Goal: Information Seeking & Learning: Learn about a topic

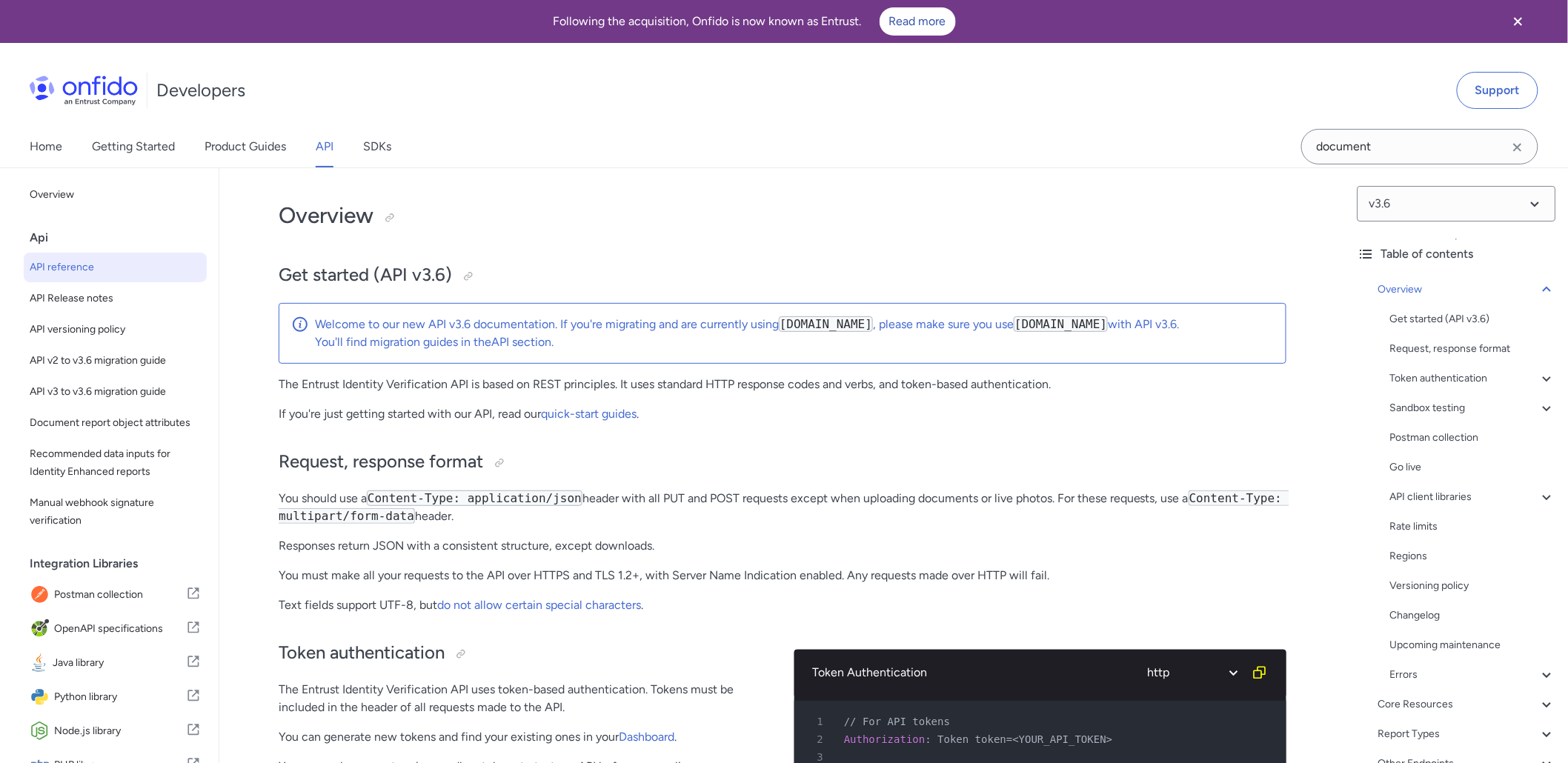
scroll to position [54, 0]
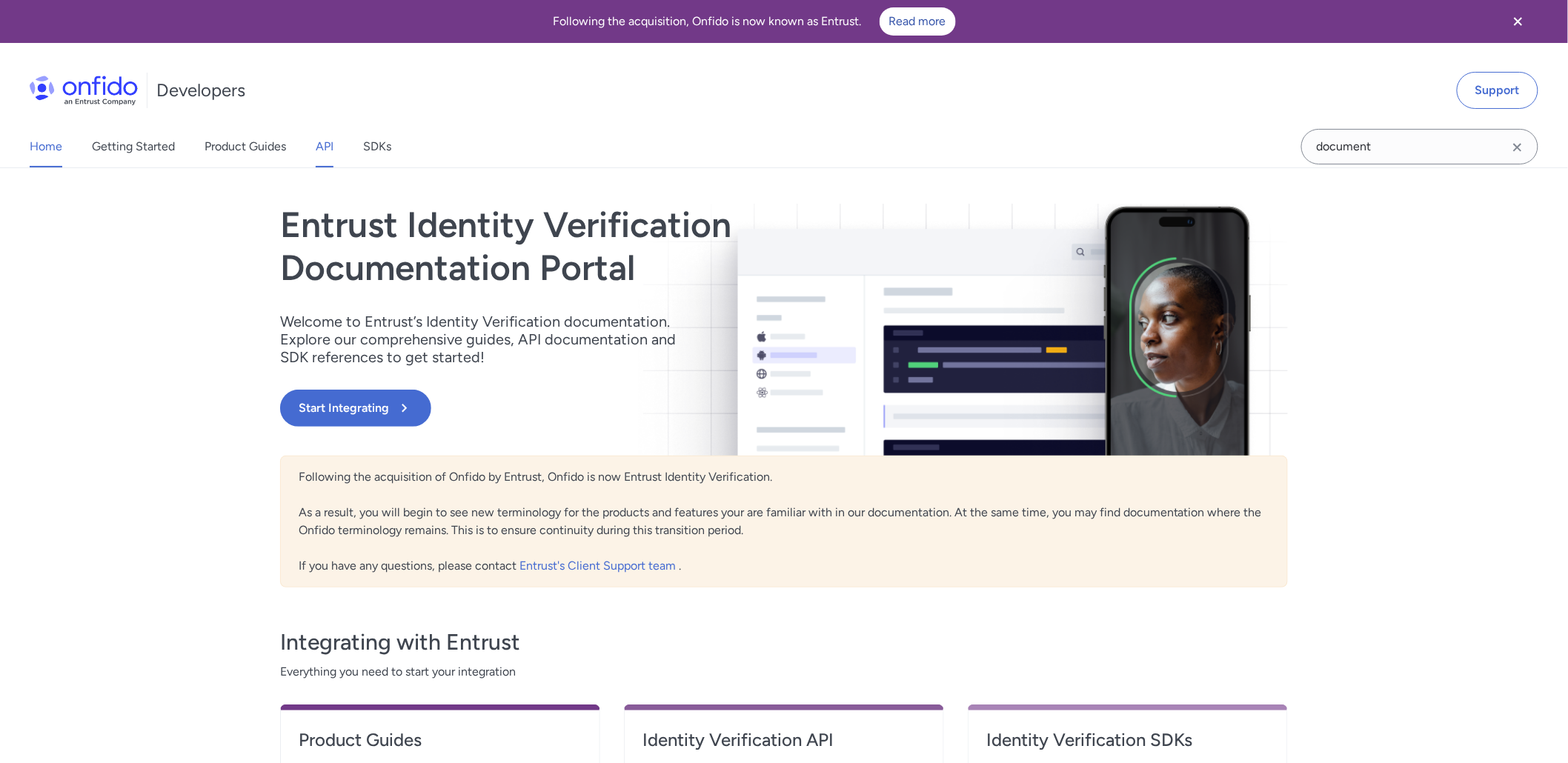
click at [323, 149] on link "API" at bounding box center [324, 147] width 17 height 42
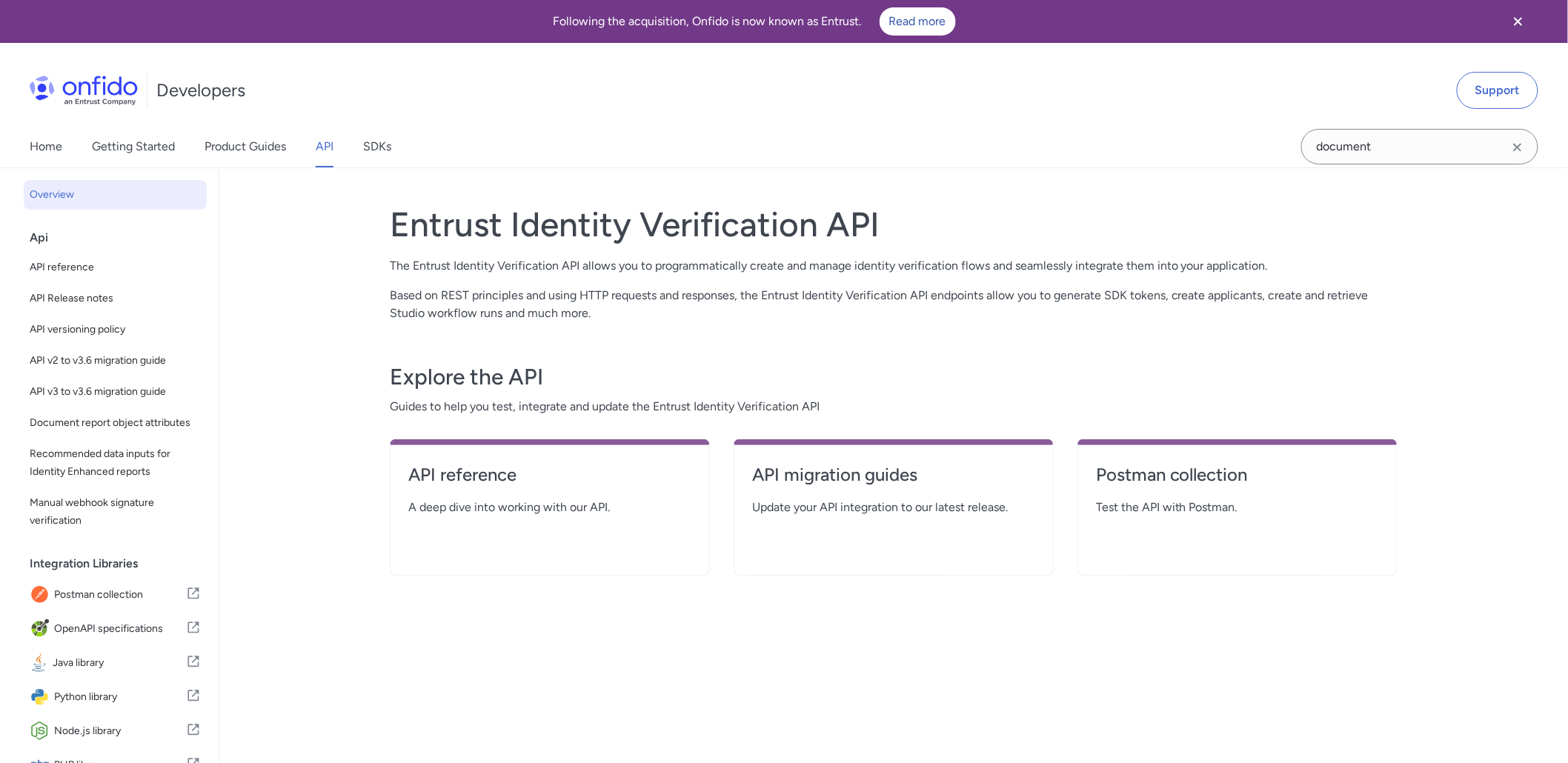
click at [556, 499] on span "A deep dive into working with our API." at bounding box center [550, 508] width 283 height 17
click at [455, 485] on h4 "API reference" at bounding box center [550, 474] width 283 height 23
select select "http"
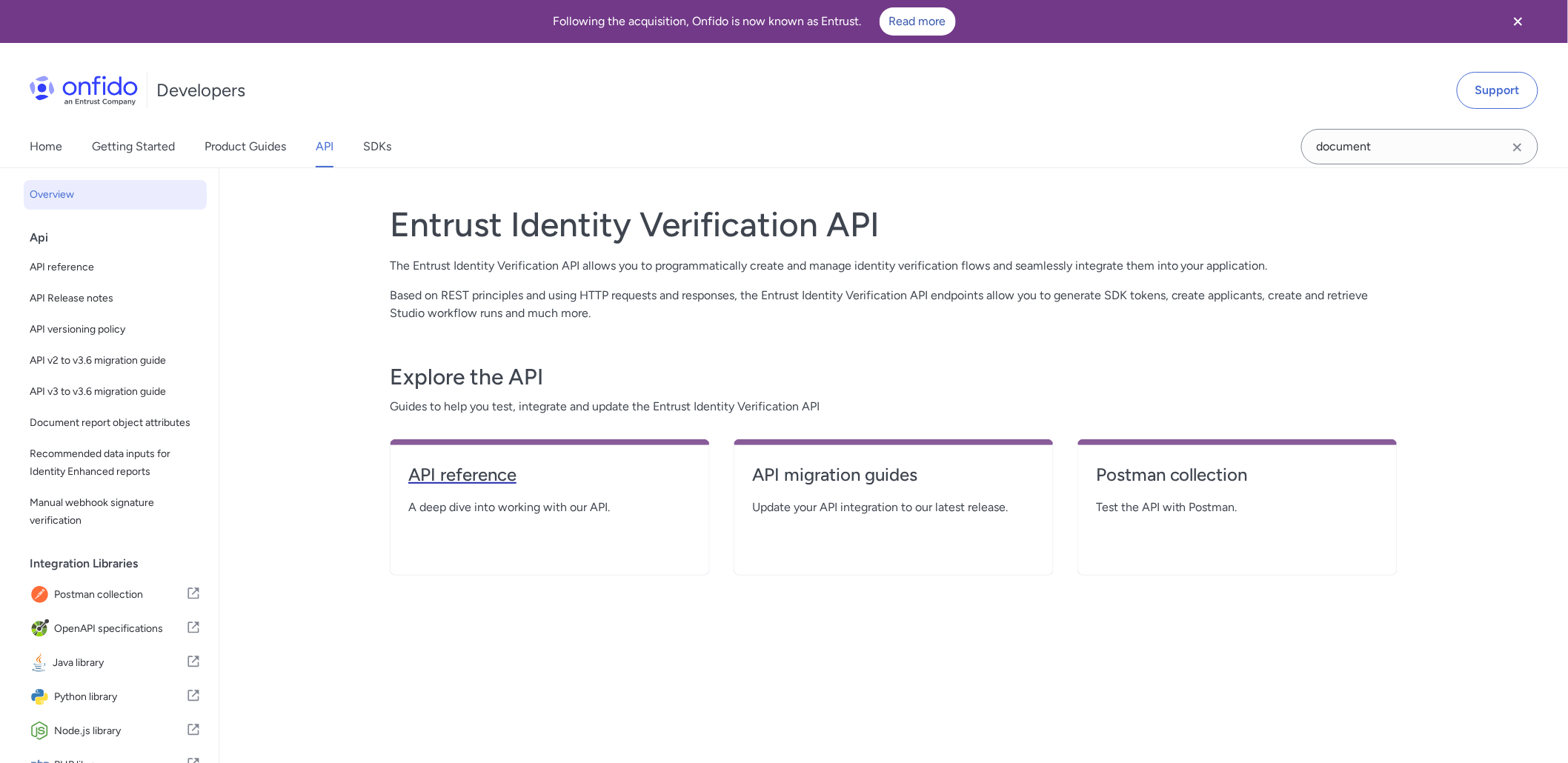
select select "http"
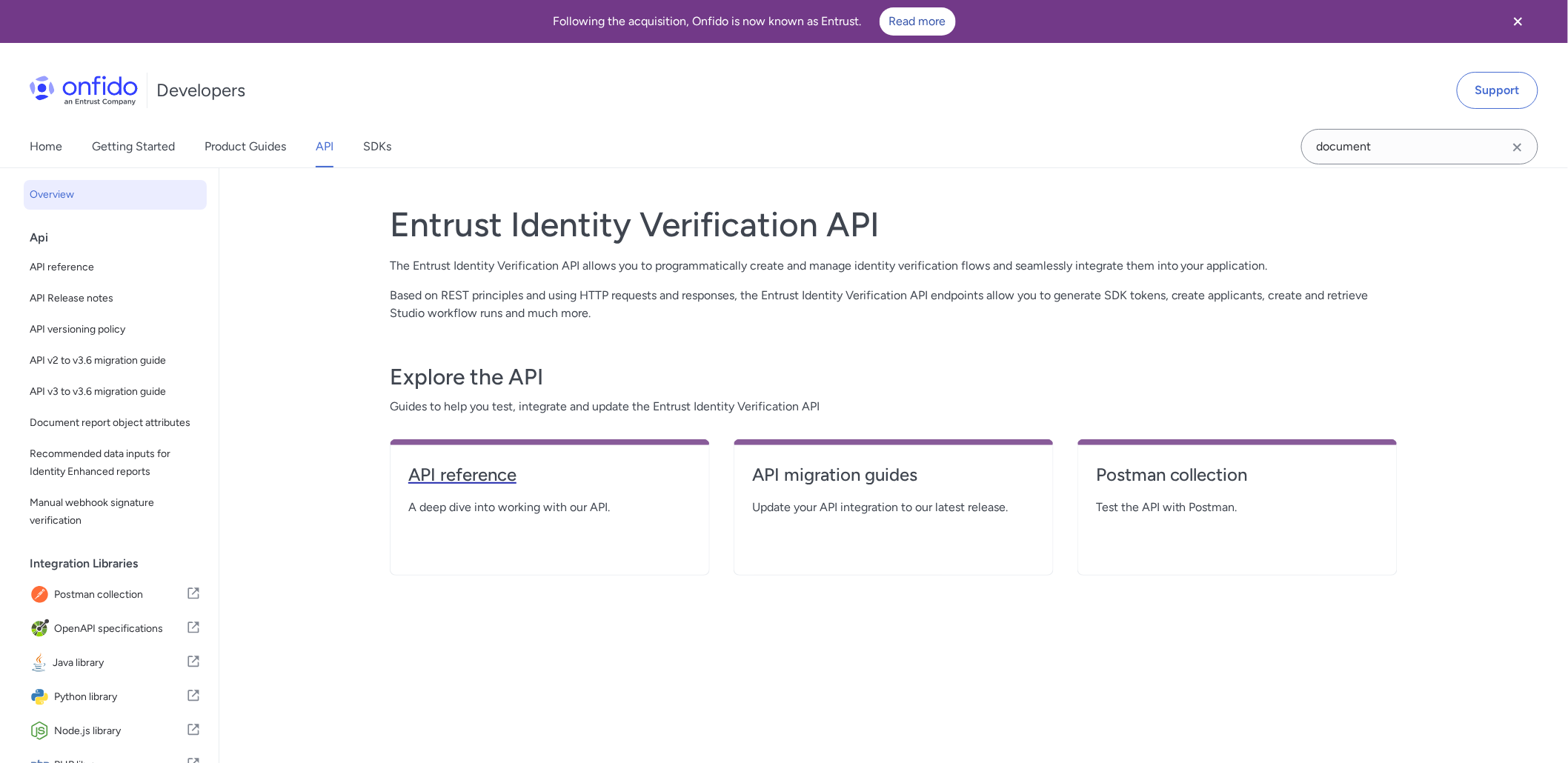
select select "http"
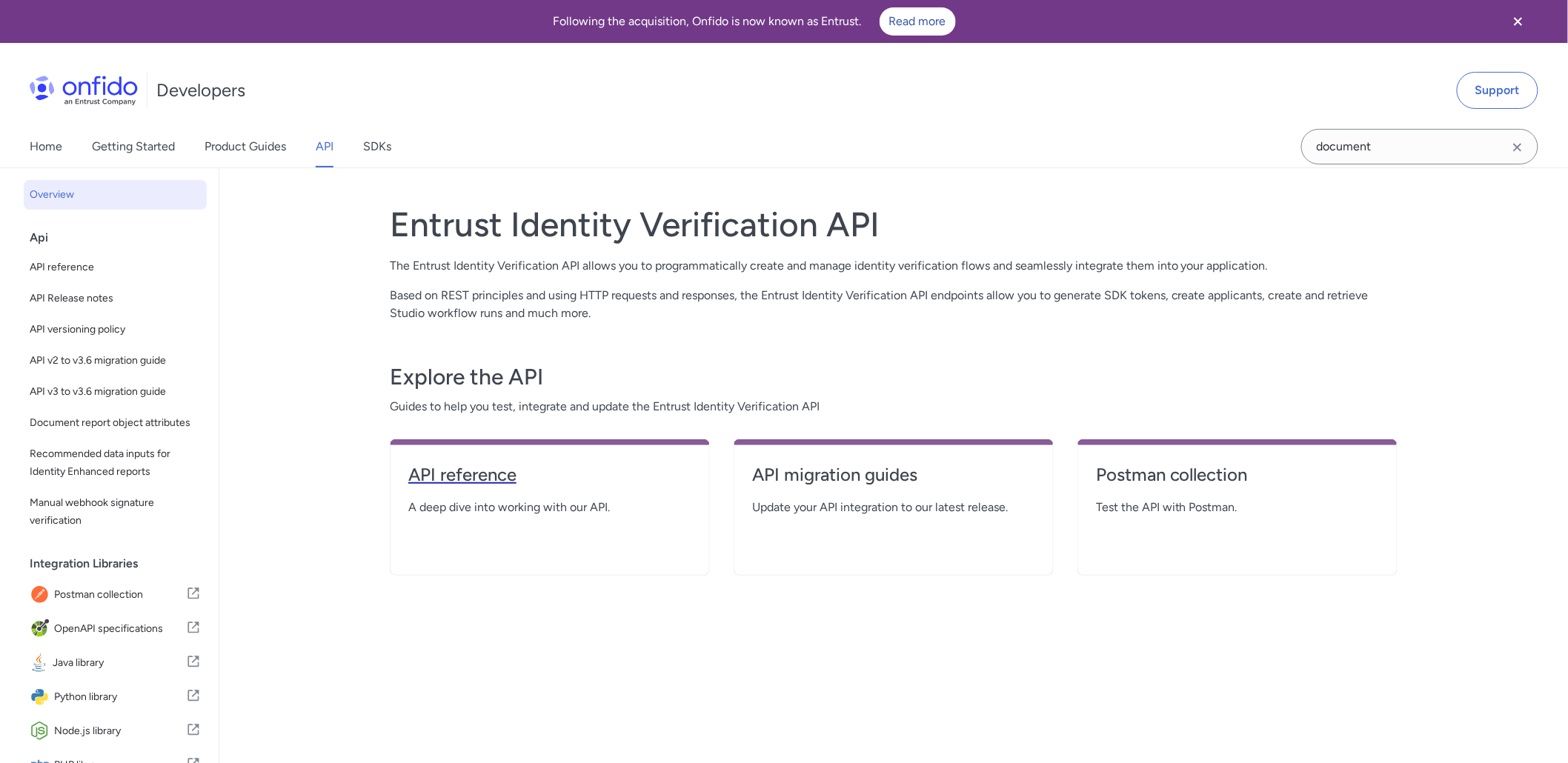
select select "http"
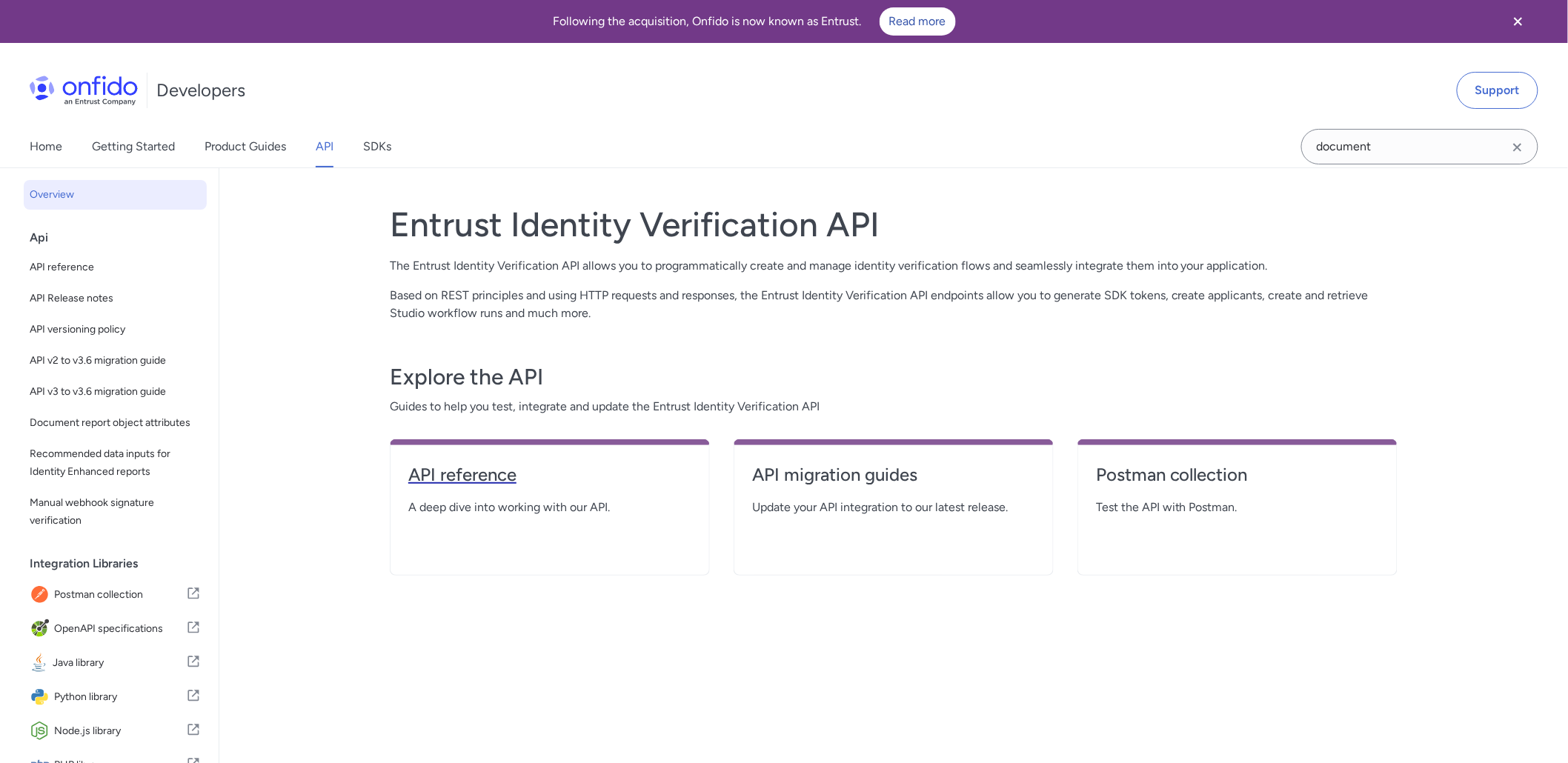
select select "http"
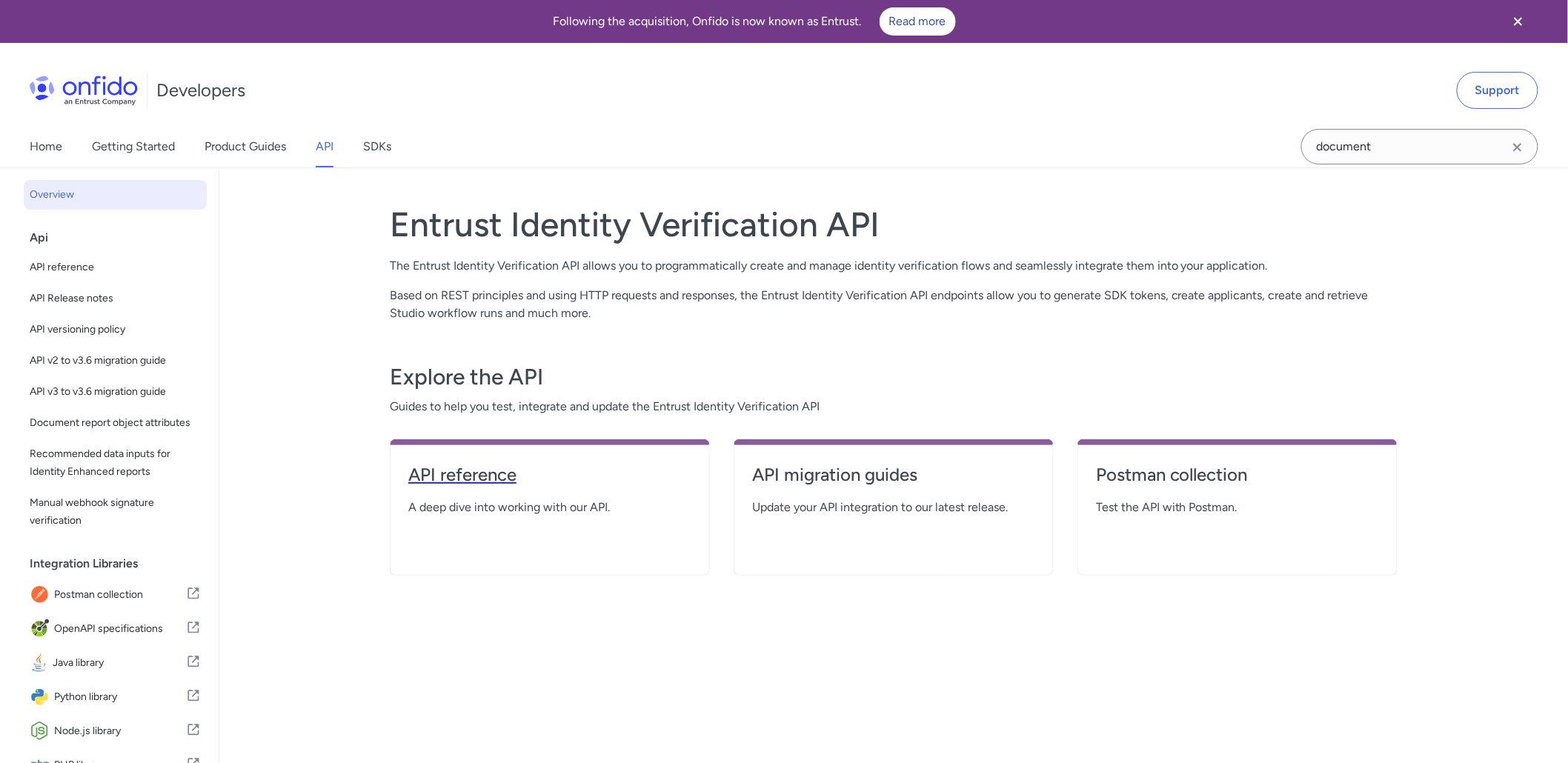
select select "http"
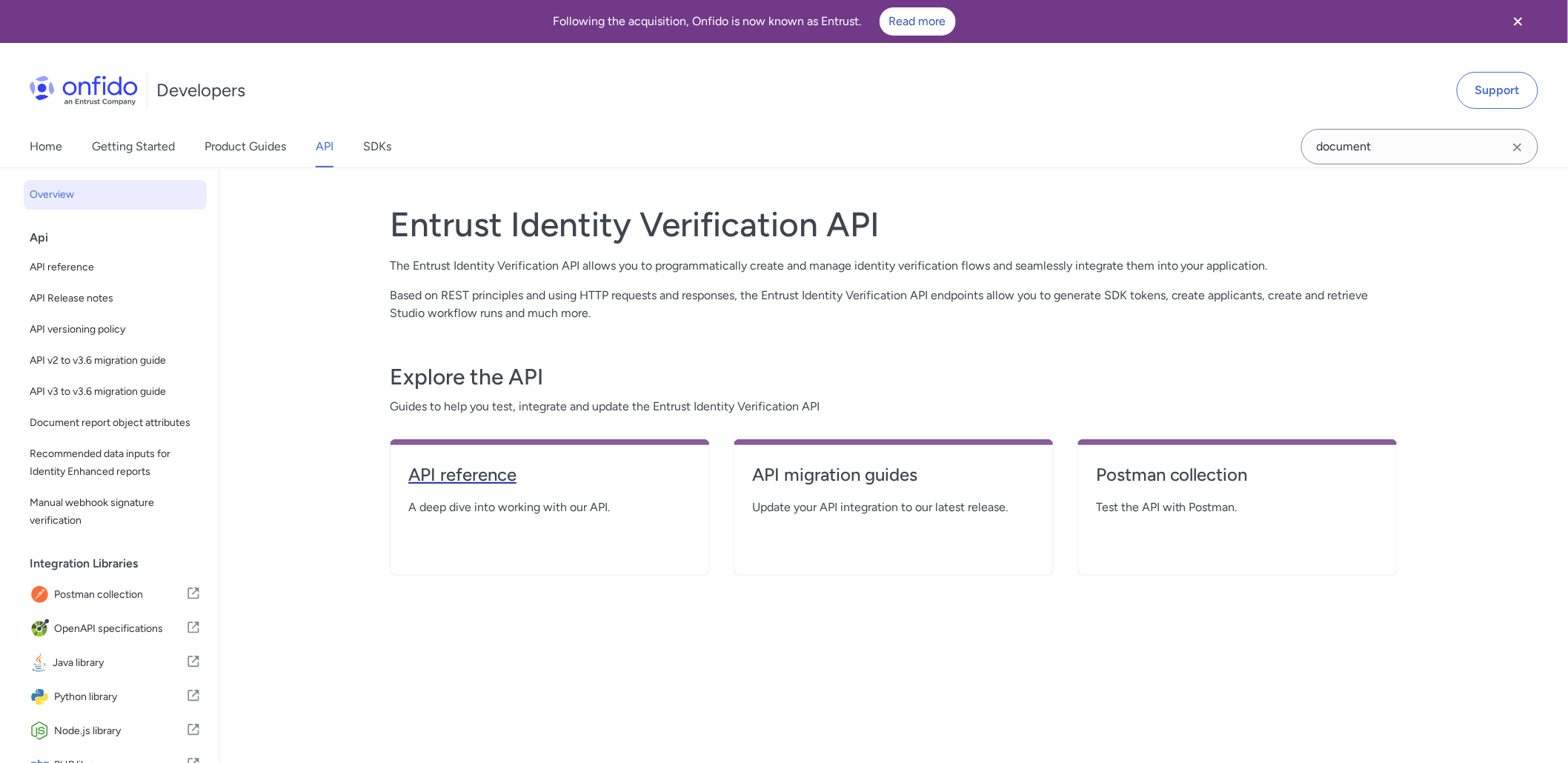
select select "http"
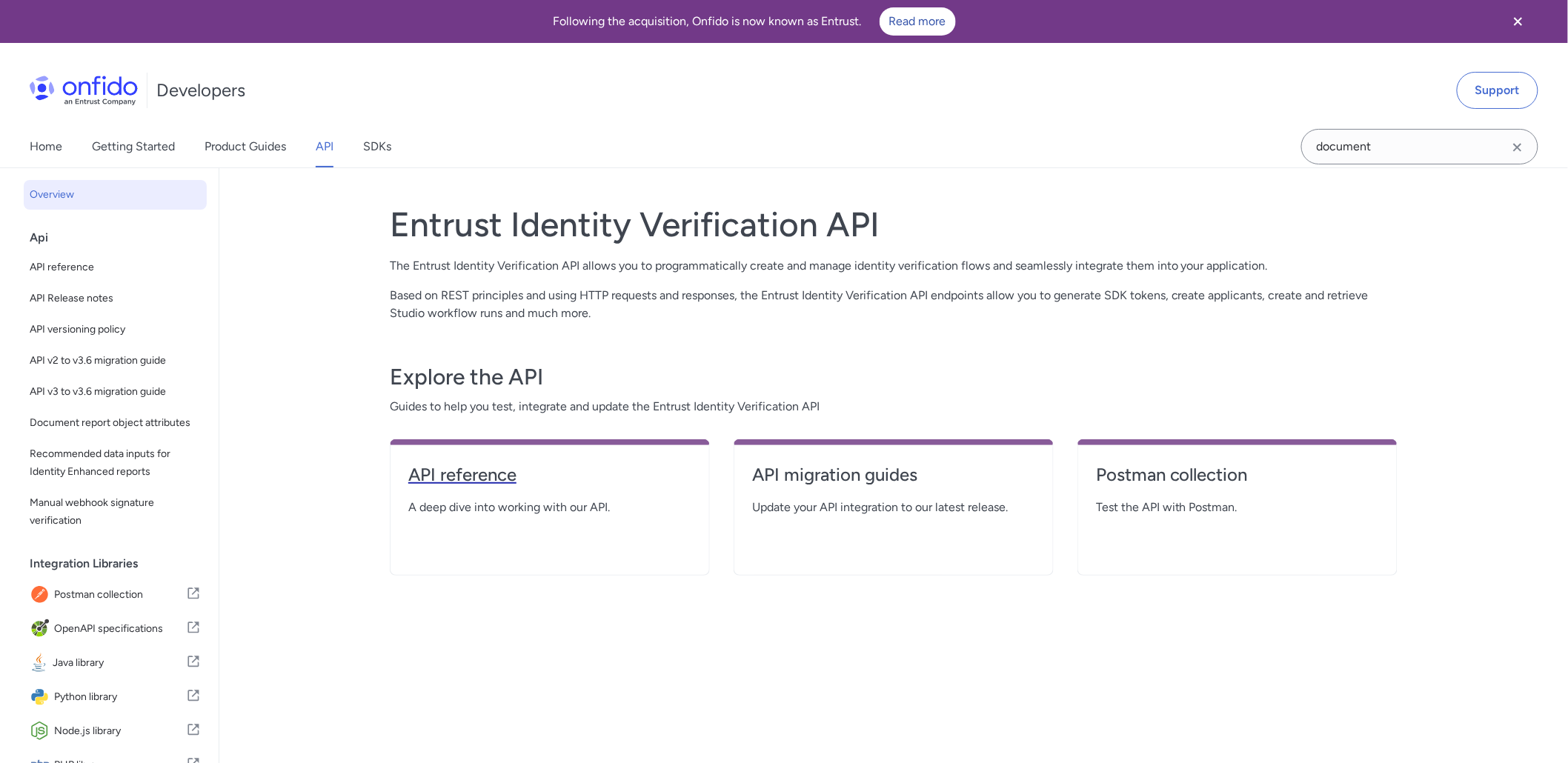
select select "http"
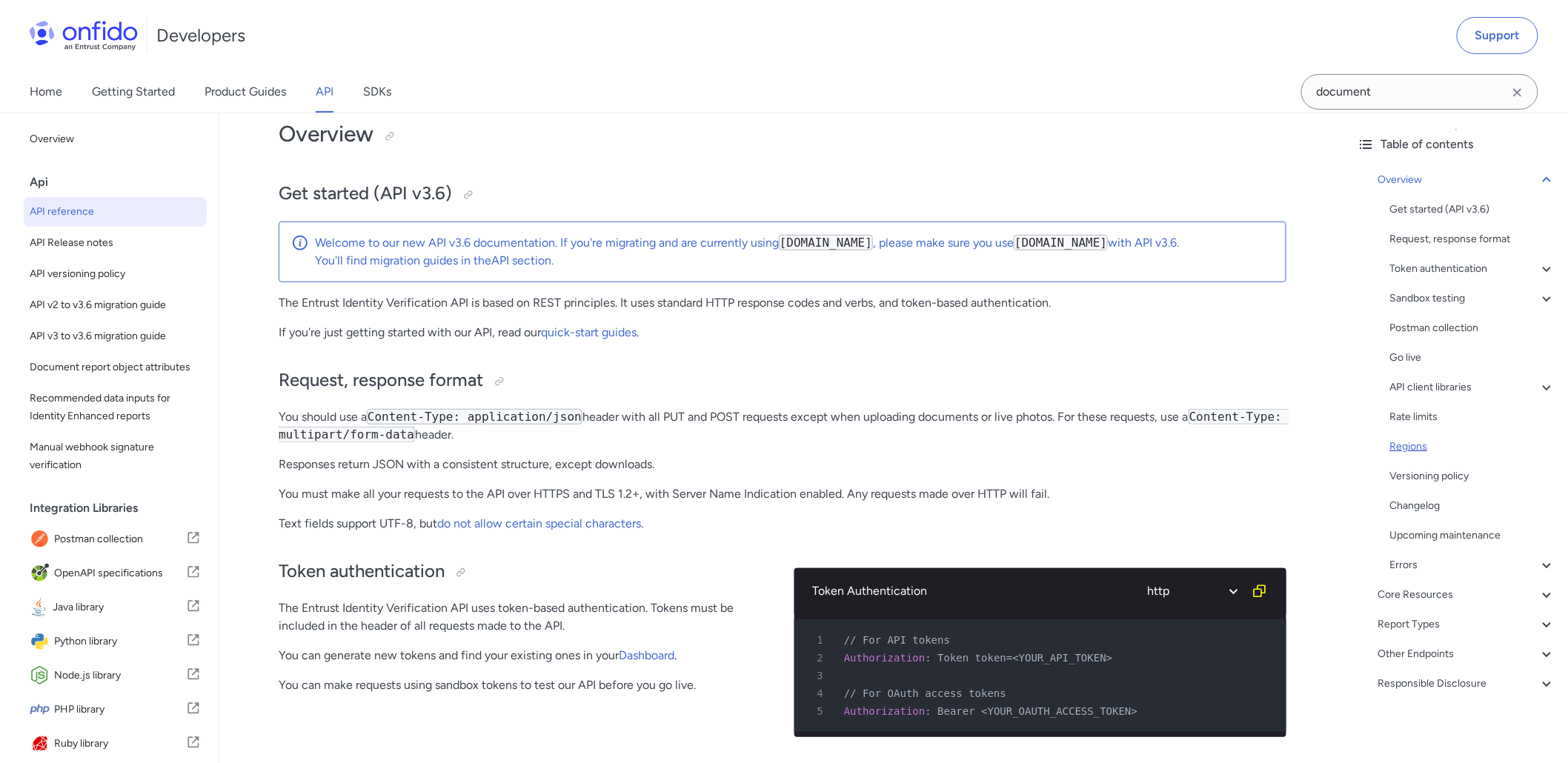
scroll to position [83, 0]
click at [1538, 384] on icon at bounding box center [1546, 388] width 17 height 17
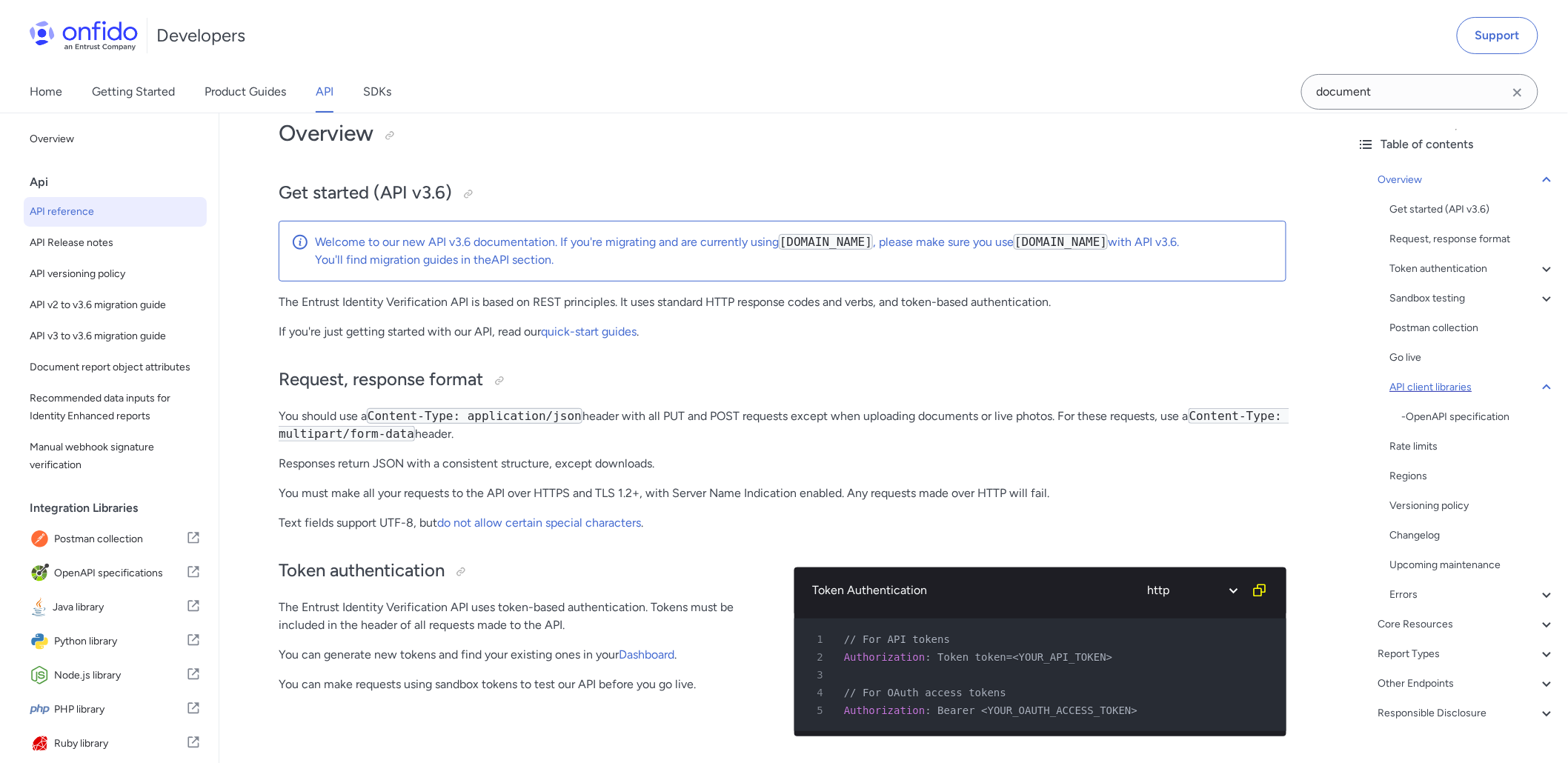
scroll to position [9785, 0]
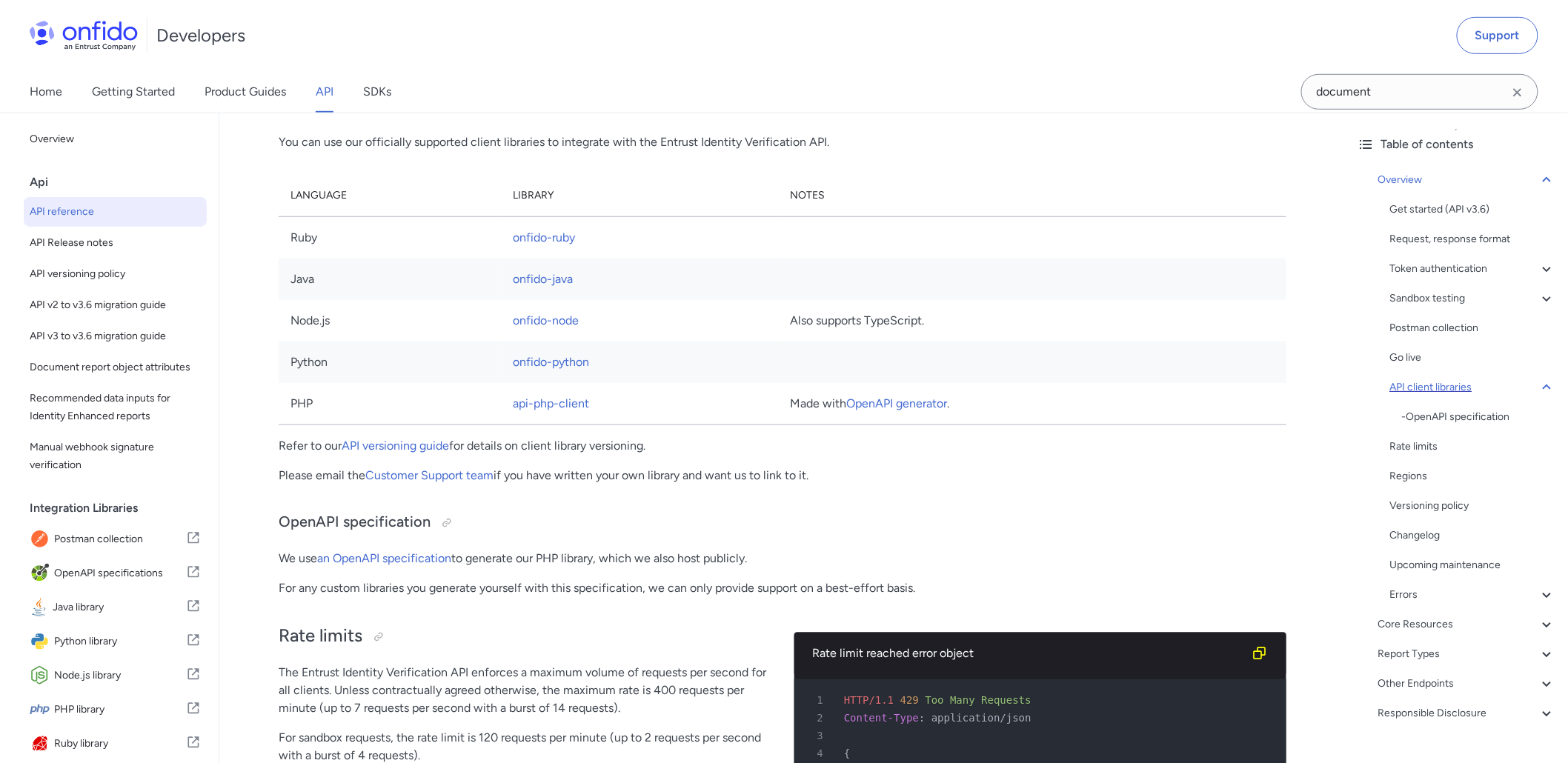
click at [1538, 384] on icon at bounding box center [1546, 388] width 17 height 17
click at [1538, 624] on icon at bounding box center [1546, 624] width 17 height 17
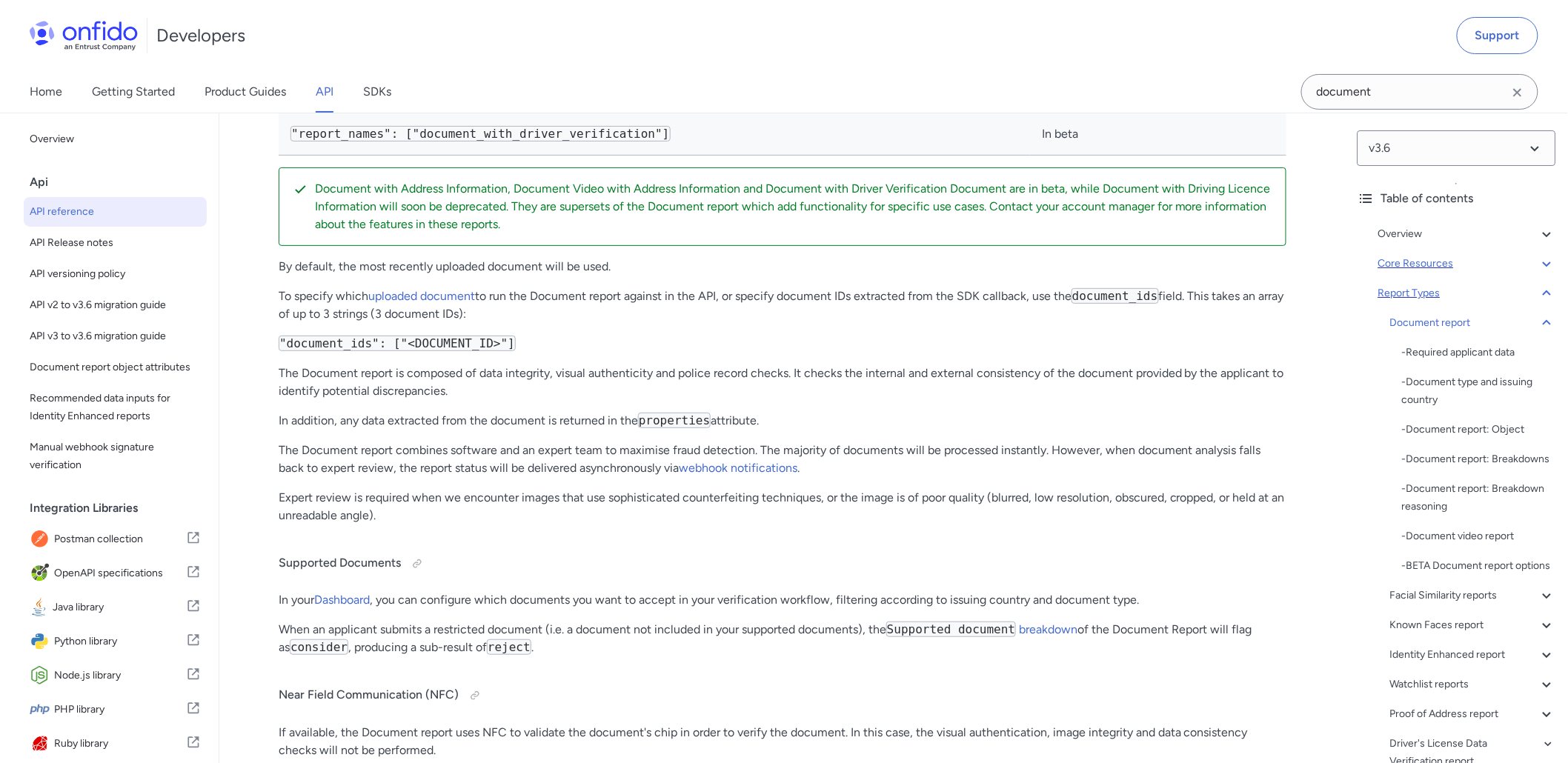
scroll to position [51754, 0]
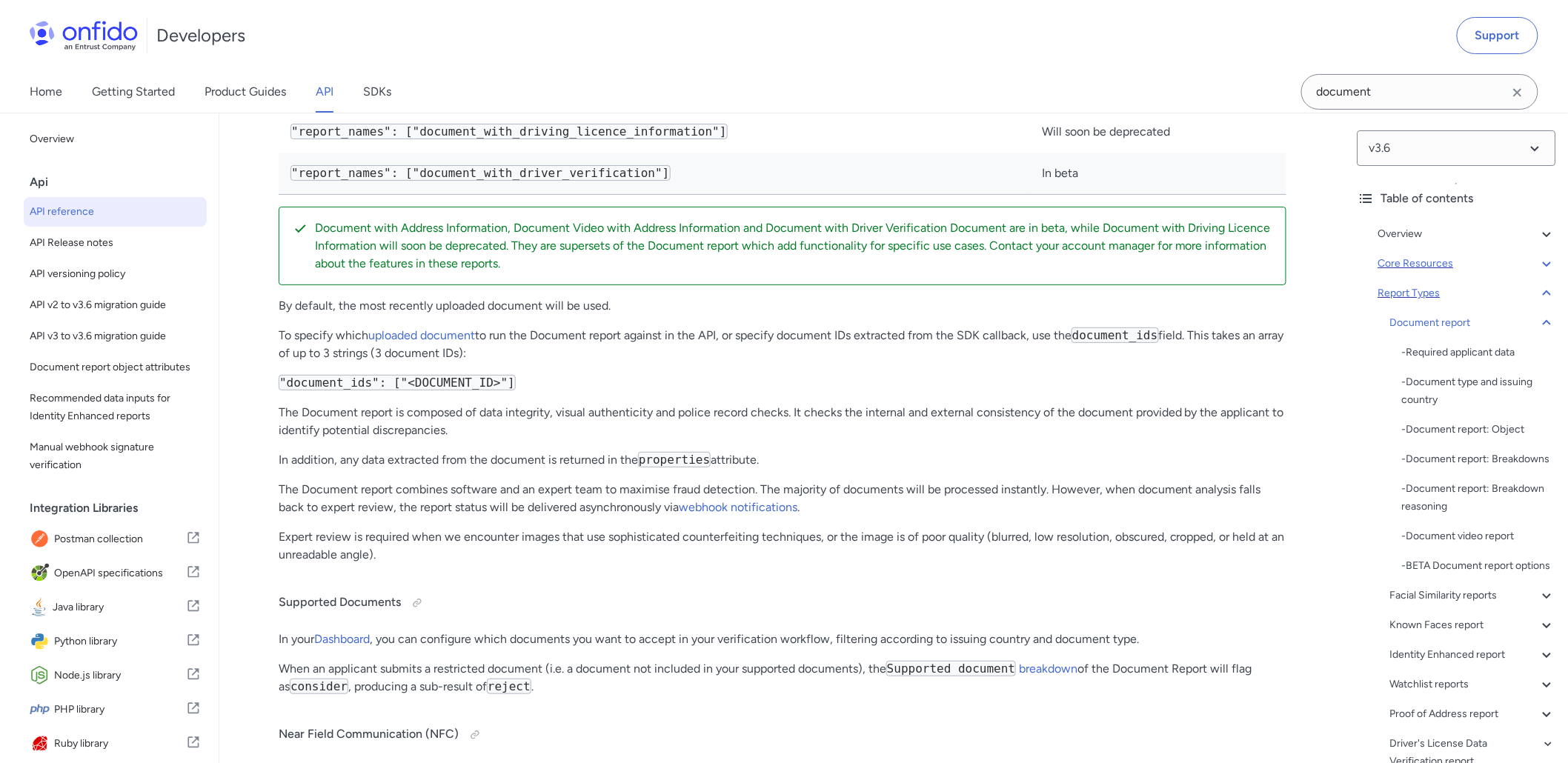
click at [1538, 263] on icon at bounding box center [1546, 263] width 17 height 17
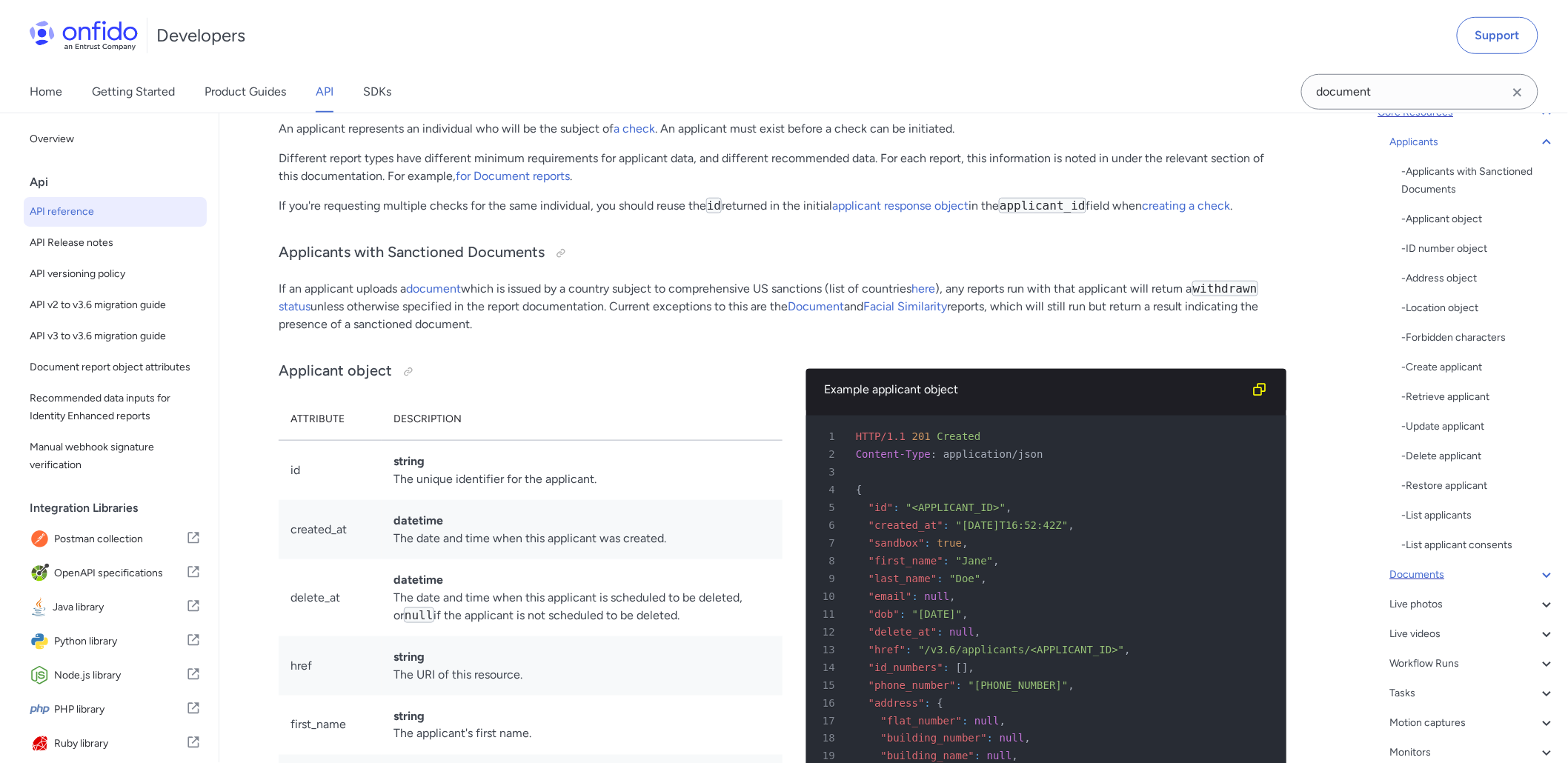
scroll to position [247, 0]
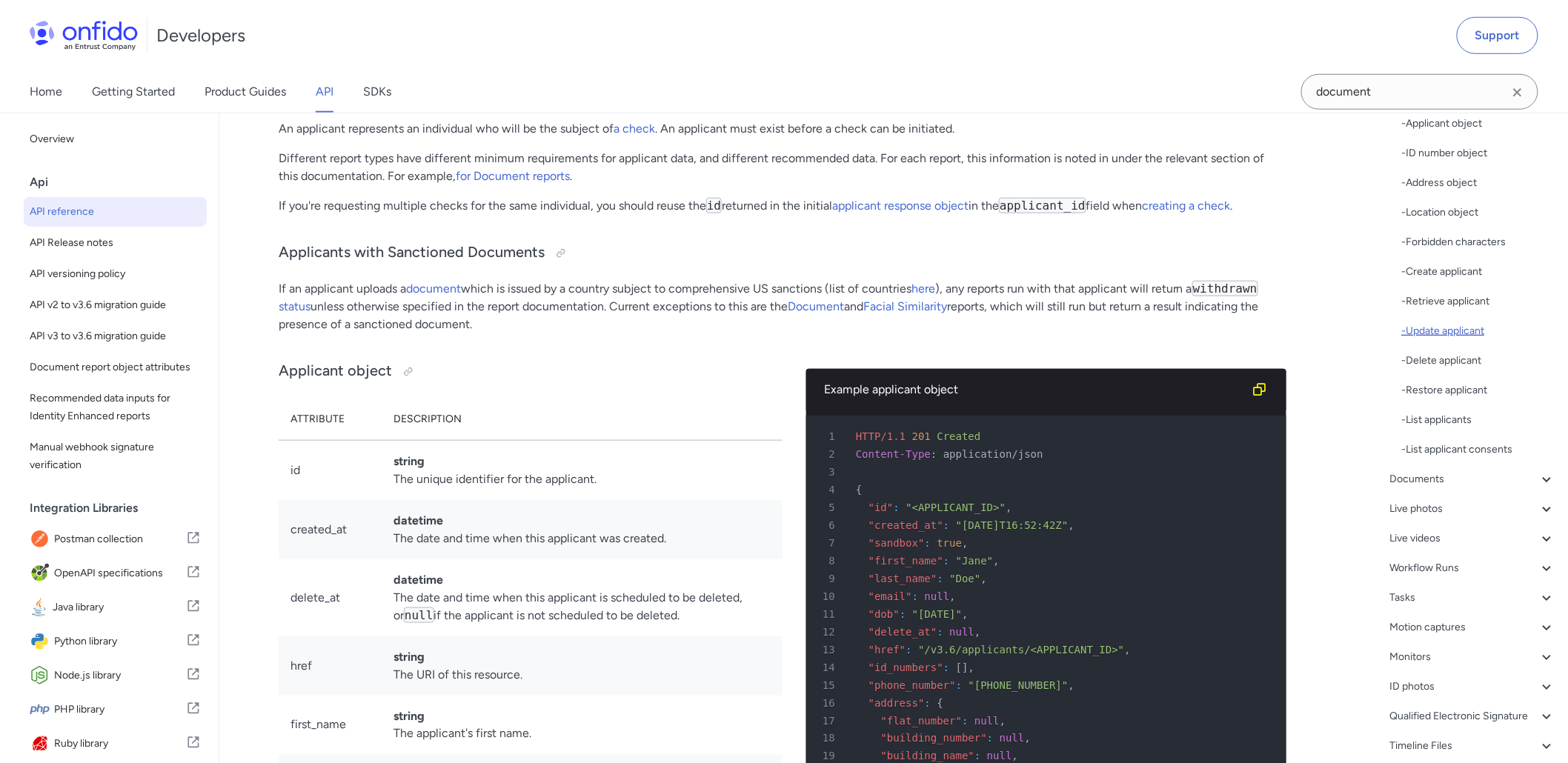
click at [1449, 326] on div "- Update applicant" at bounding box center [1478, 331] width 154 height 17
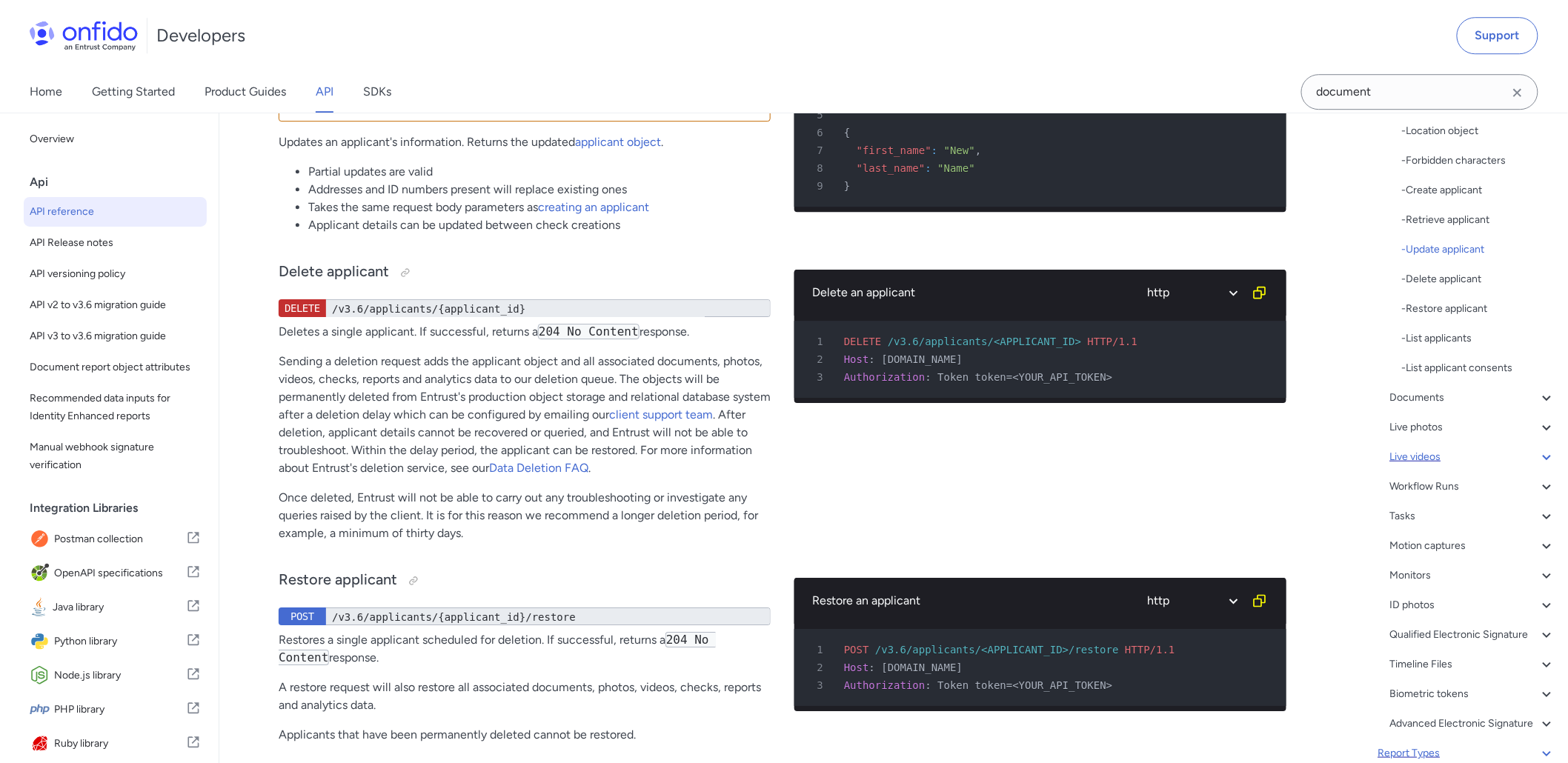
scroll to position [328, 0]
click at [1543, 605] on icon at bounding box center [1546, 605] width 8 height 5
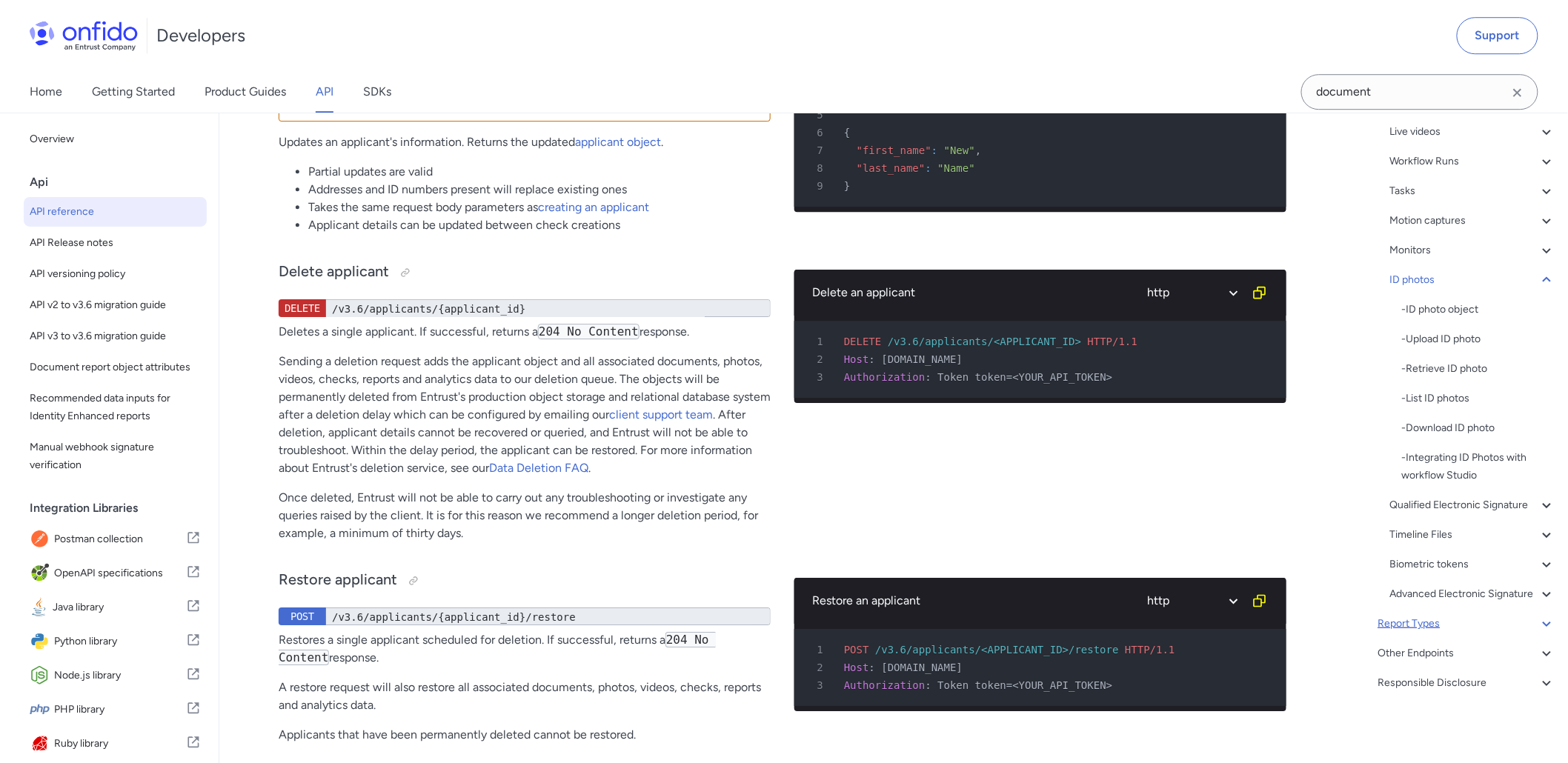
scroll to position [285, 0]
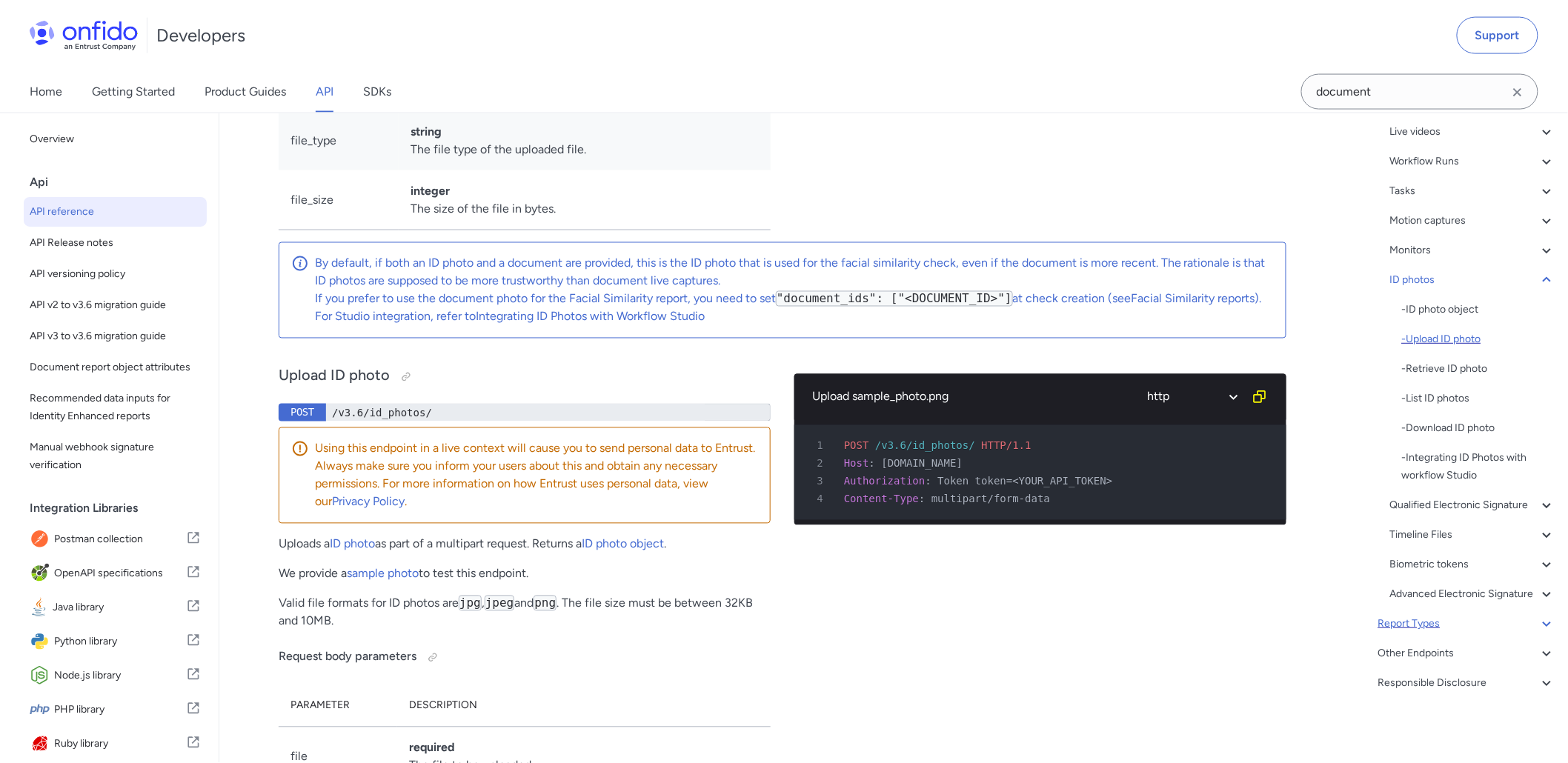
click at [1454, 330] on div "- Upload ID photo" at bounding box center [1478, 339] width 154 height 17
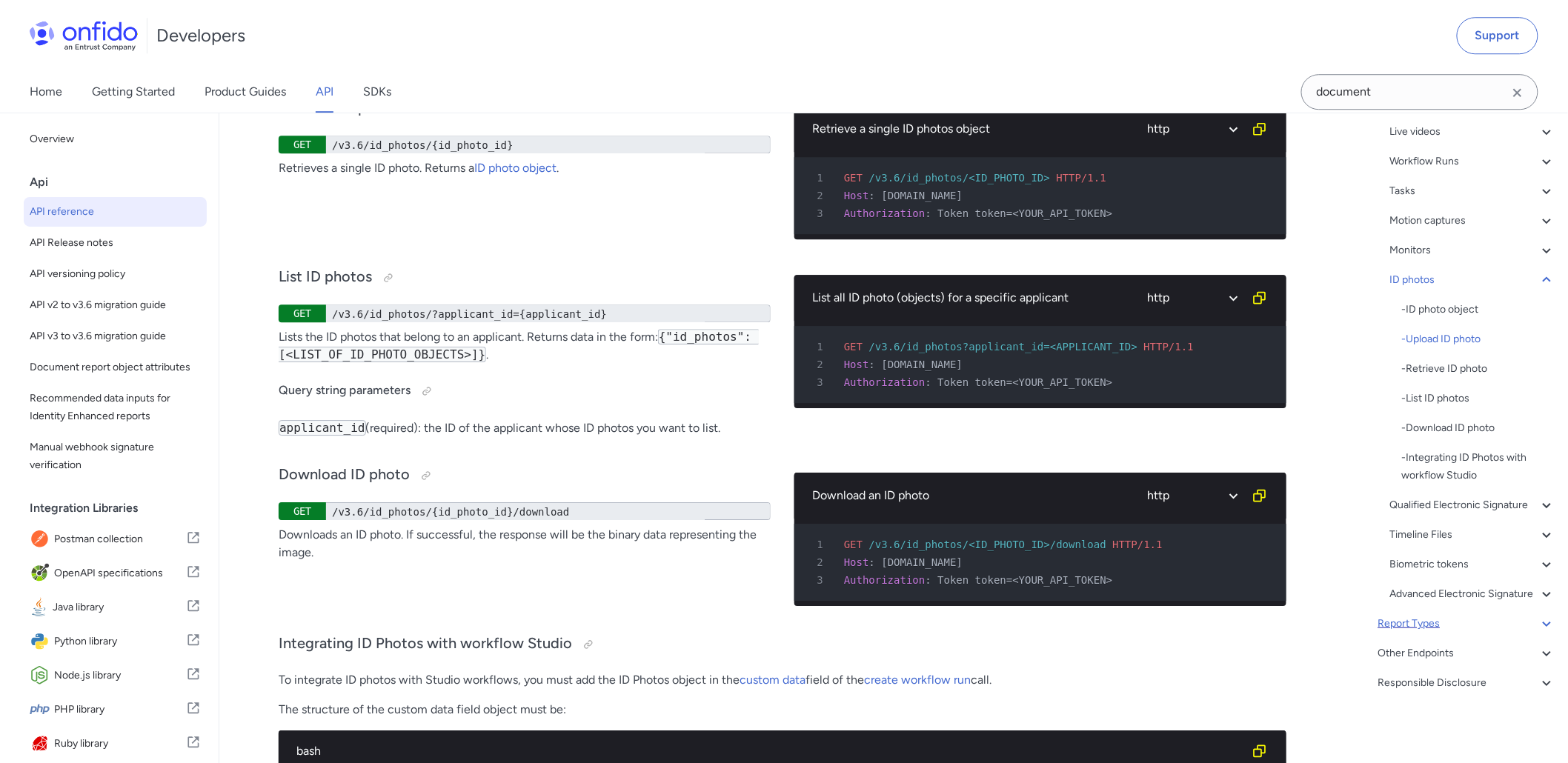
scroll to position [46441, 0]
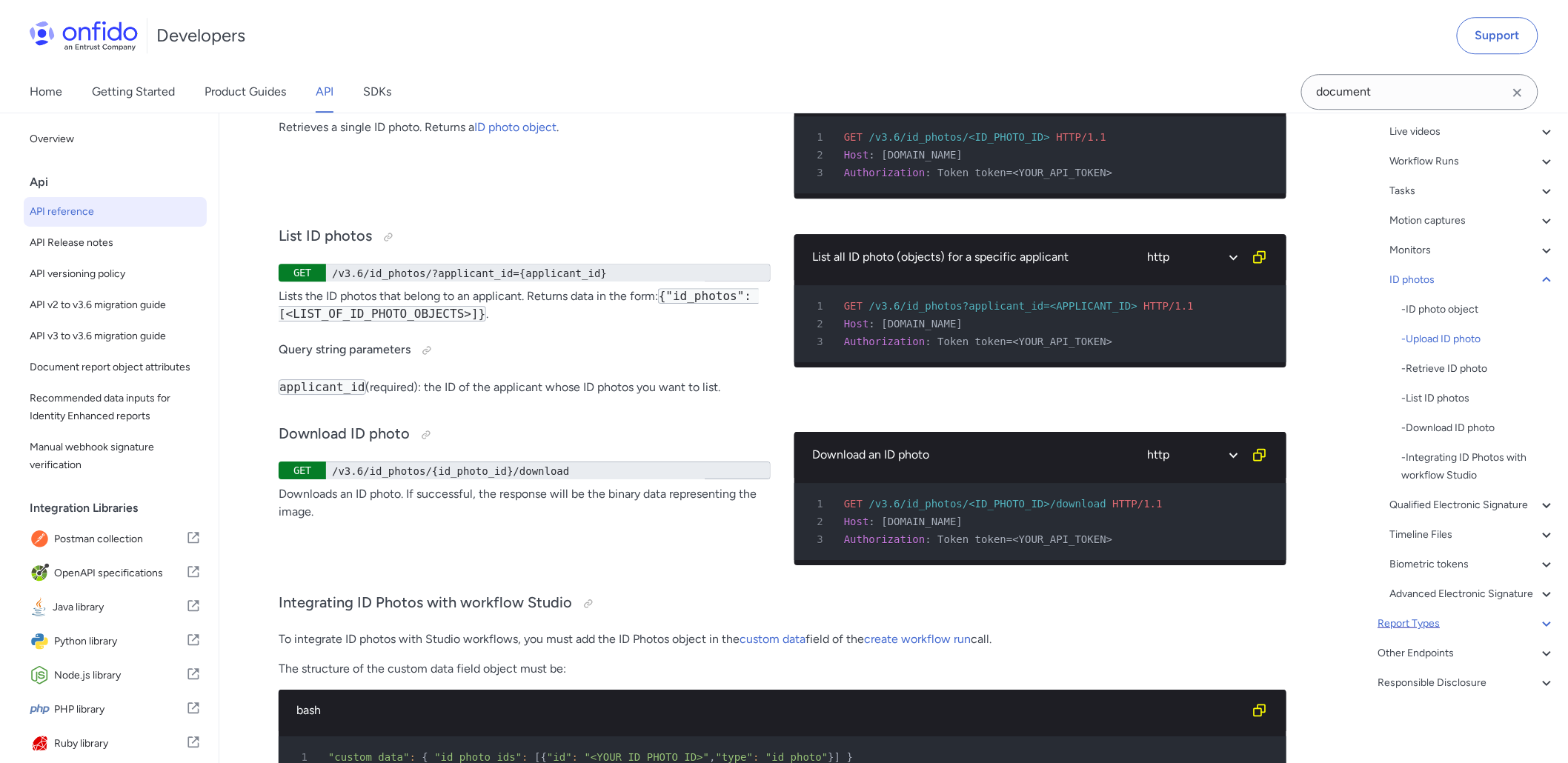
drag, startPoint x: 296, startPoint y: 527, endPoint x: 346, endPoint y: 526, distance: 50.0
click at [346, 30] on td "applicant_id" at bounding box center [337, -1] width 118 height 60
drag, startPoint x: 287, startPoint y: 530, endPoint x: 353, endPoint y: 526, distance: 66.1
click at [353, 30] on td "applicant_id" at bounding box center [337, -1] width 118 height 60
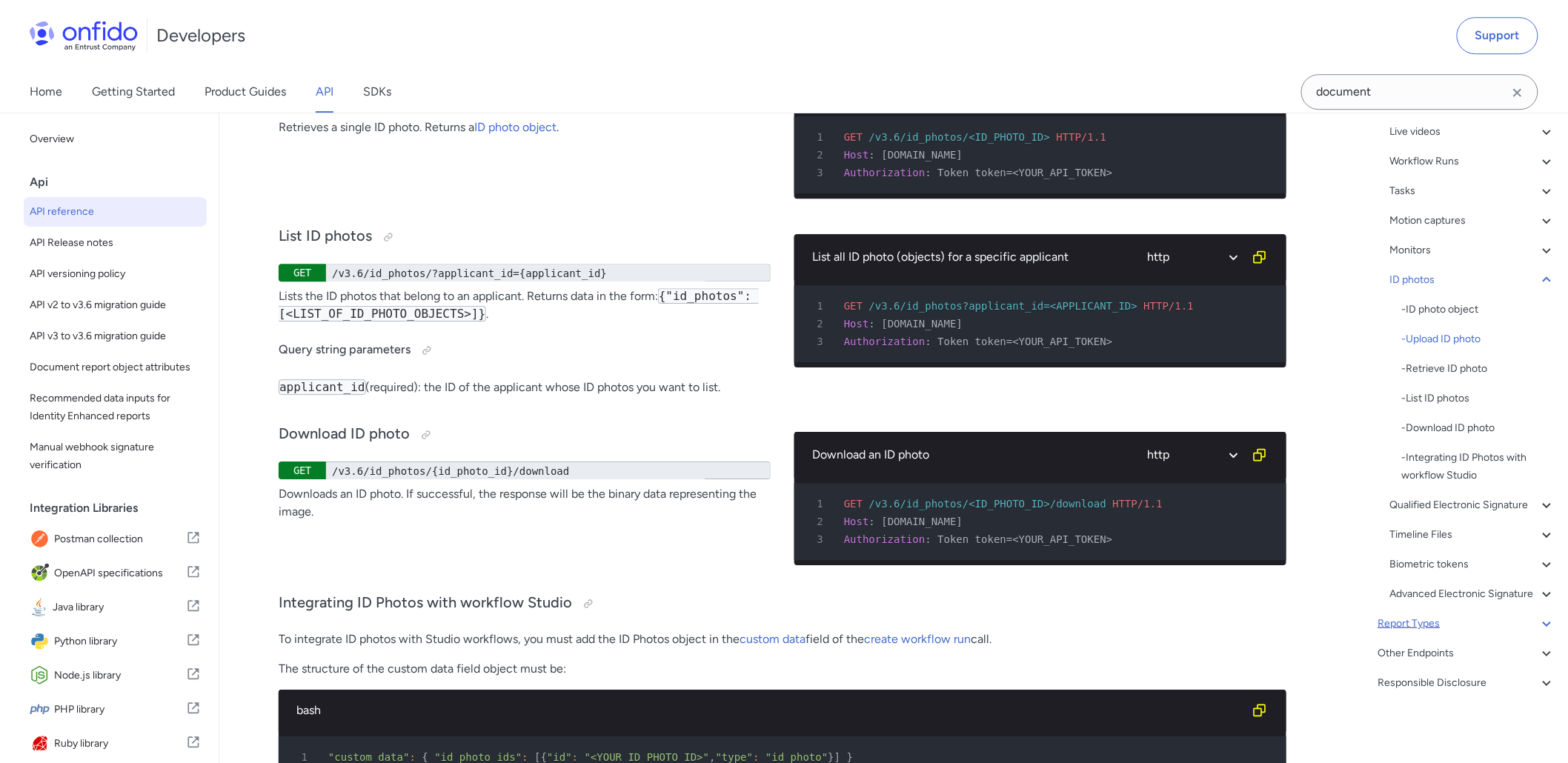
click at [353, 30] on td "applicant_id" at bounding box center [337, -1] width 118 height 60
click at [1538, 271] on icon at bounding box center [1546, 280] width 17 height 17
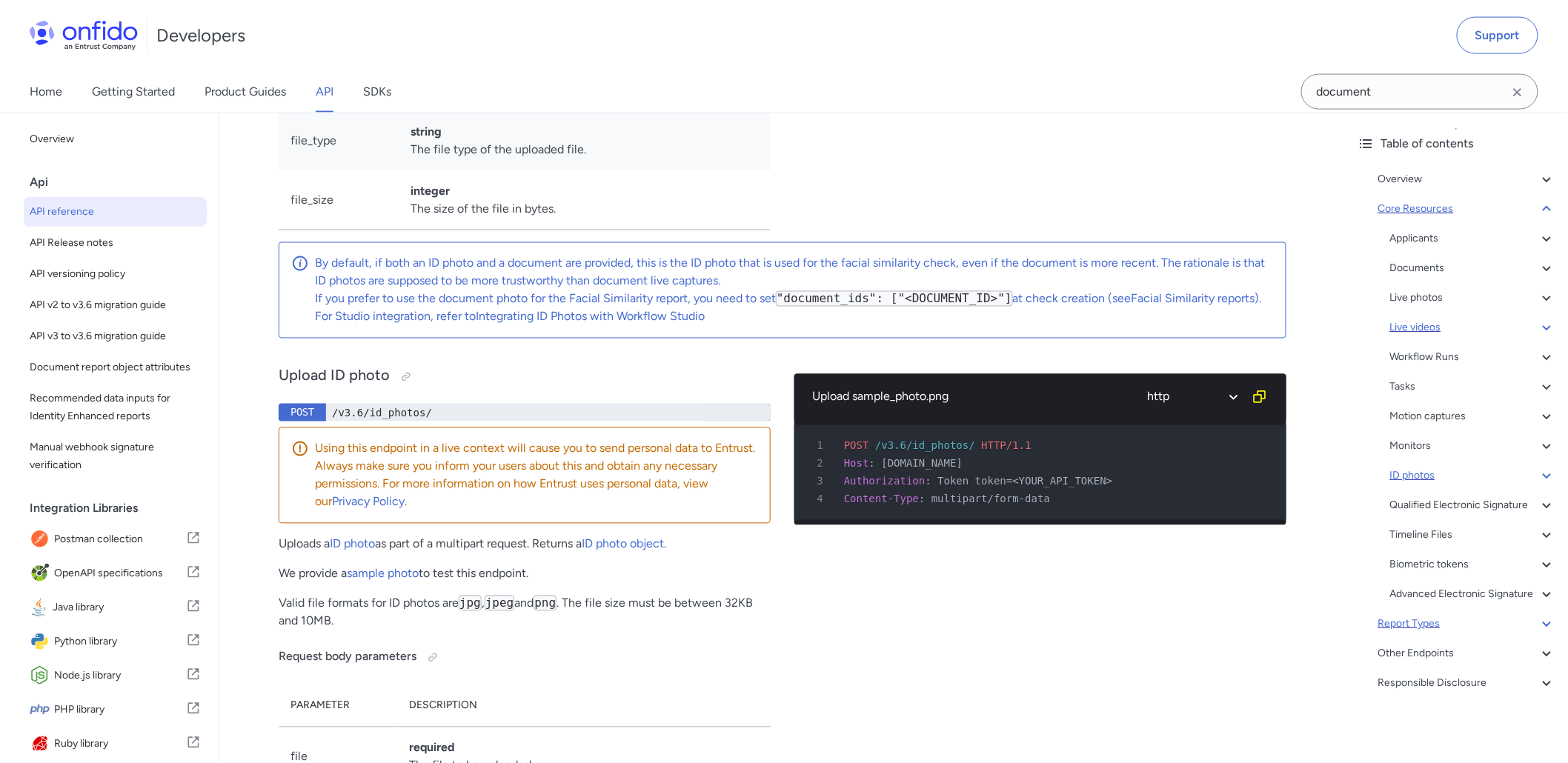
click at [1538, 319] on icon at bounding box center [1546, 328] width 17 height 17
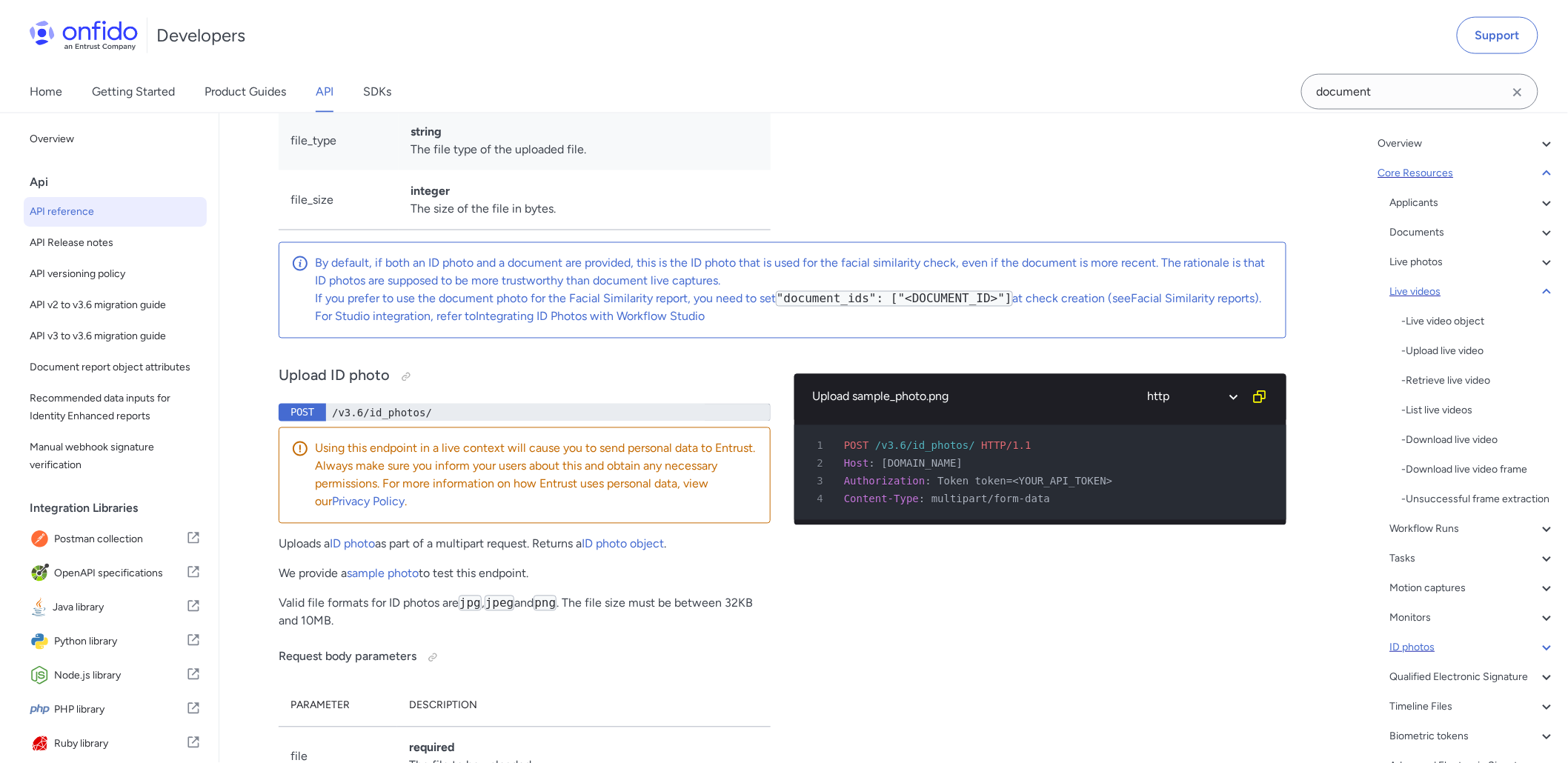
scroll to position [28872, 0]
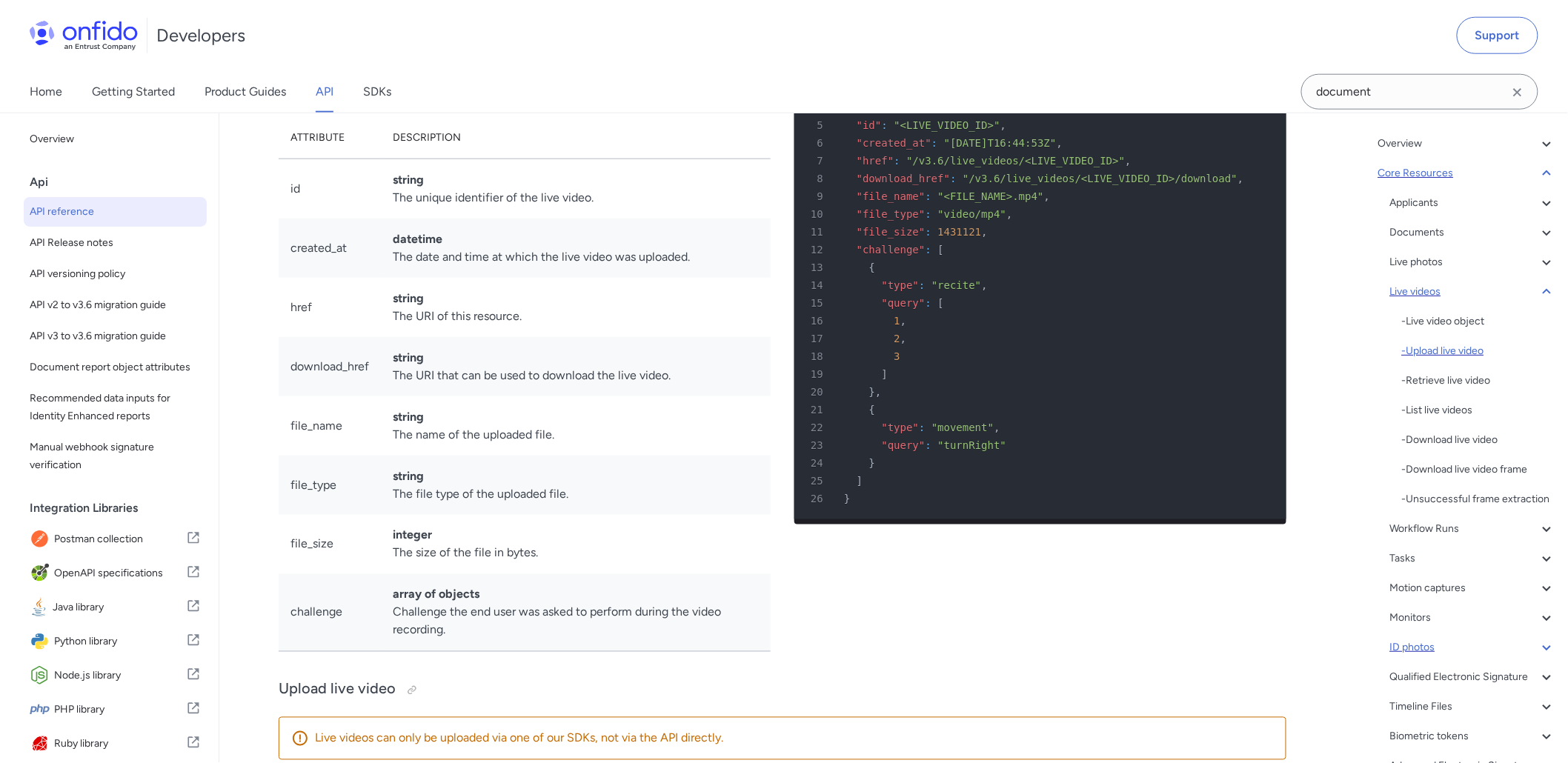
click at [1477, 351] on div "- Upload live video" at bounding box center [1478, 351] width 154 height 17
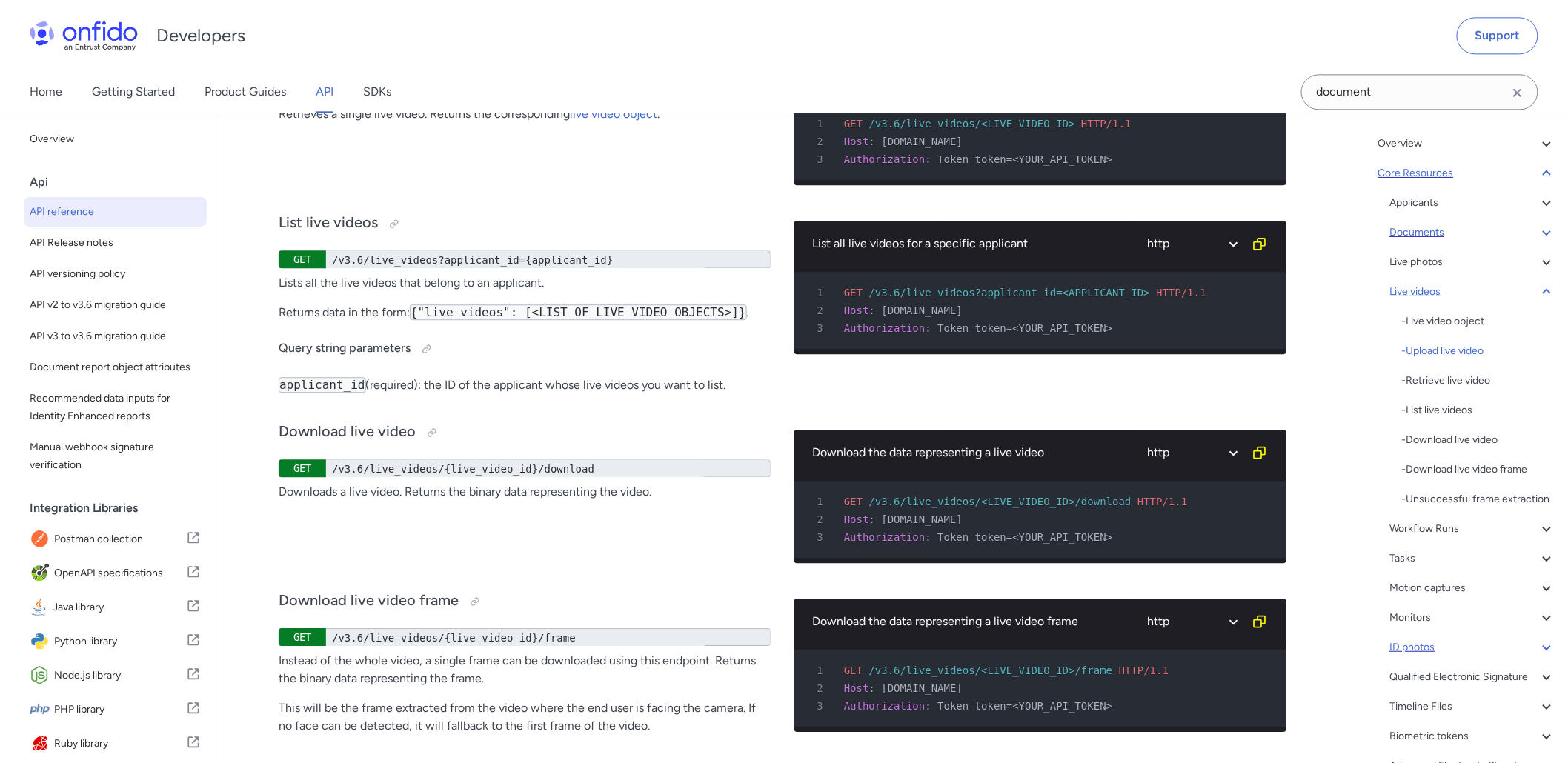
click at [1407, 232] on div "Documents" at bounding box center [1472, 232] width 166 height 17
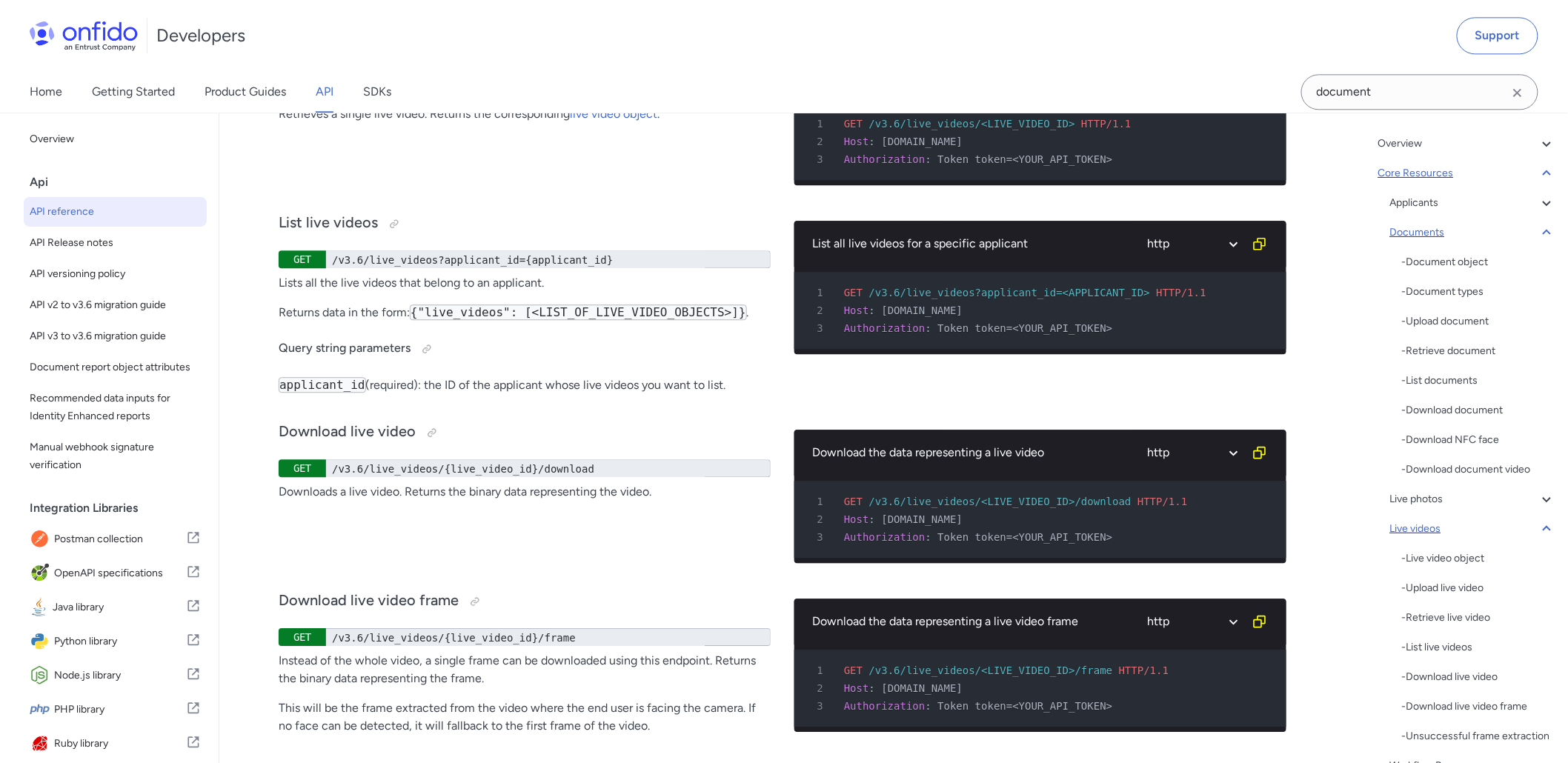
scroll to position [22640, 0]
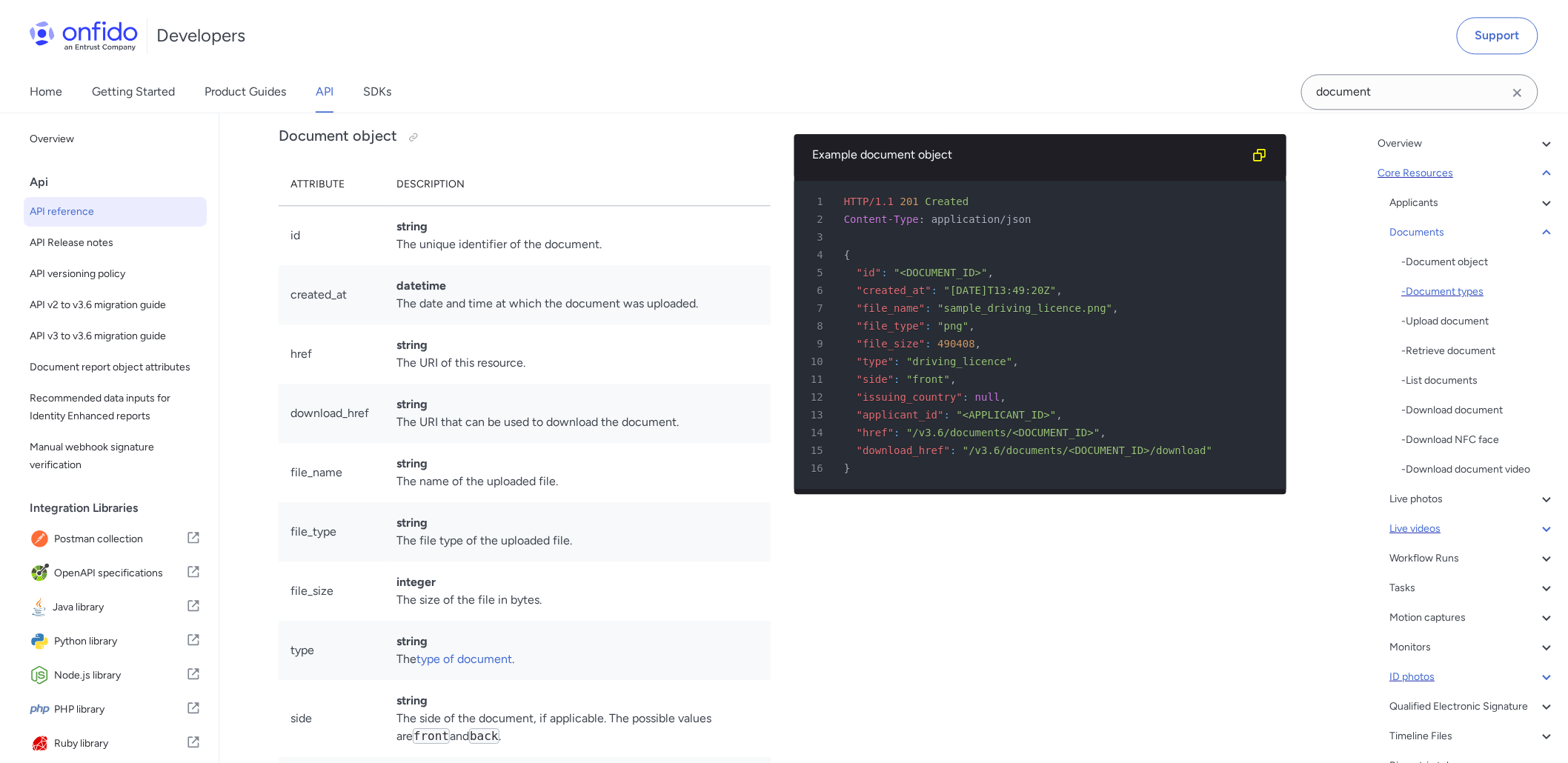
click at [1450, 288] on div "- Document types" at bounding box center [1478, 292] width 154 height 17
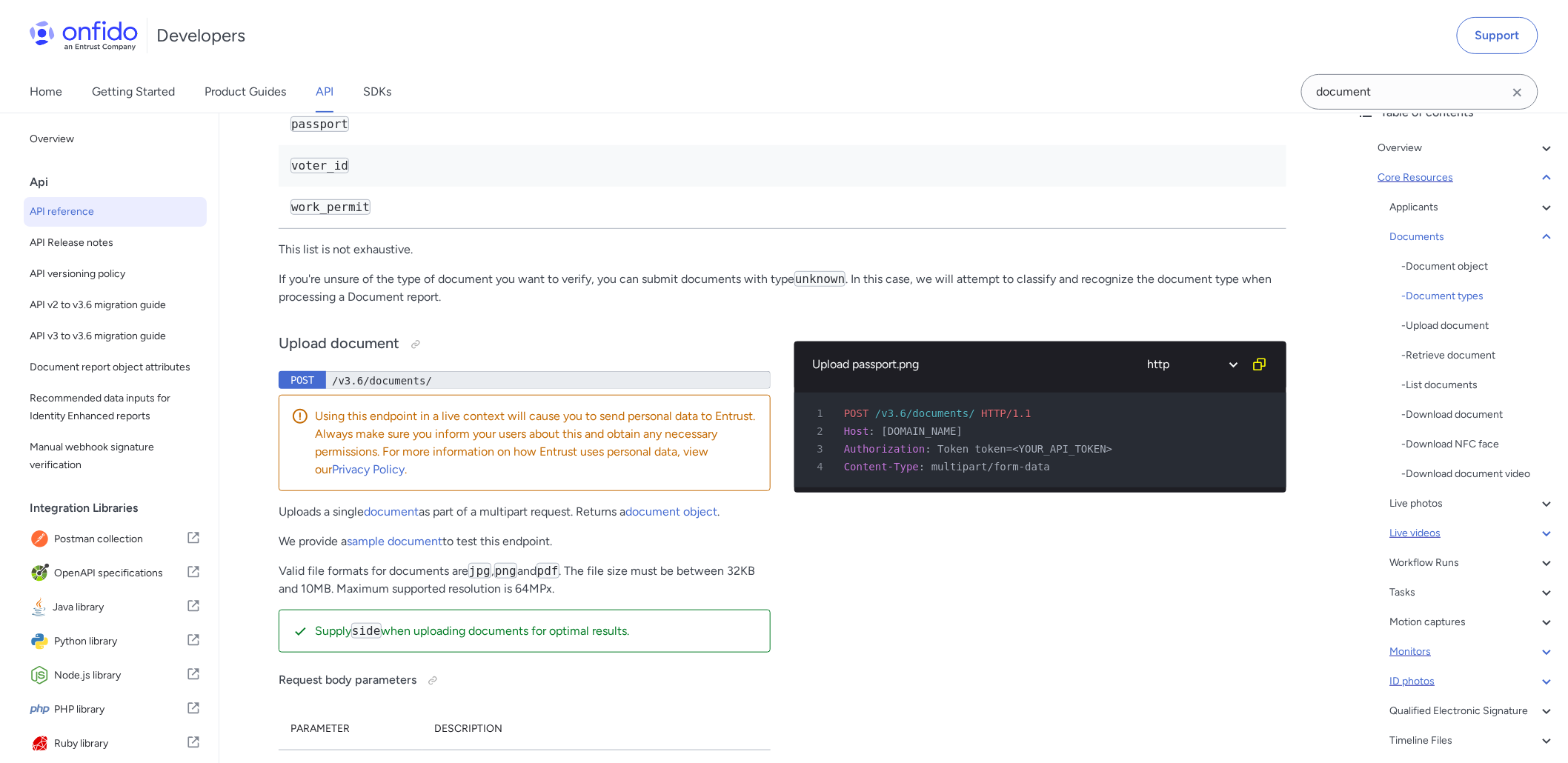
scroll to position [80, 0]
click at [1420, 213] on div "Applicants" at bounding box center [1472, 213] width 166 height 17
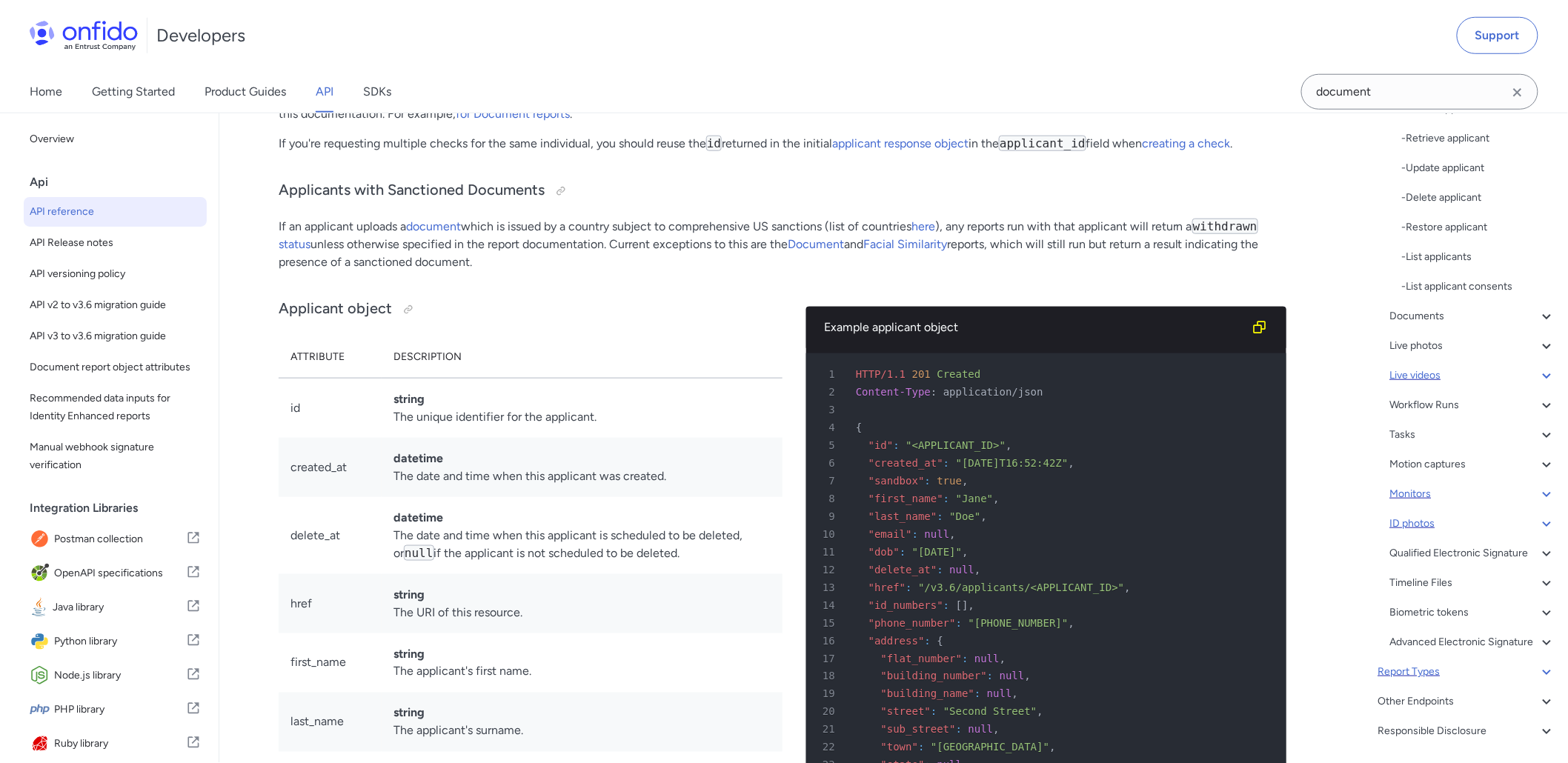
scroll to position [492, 0]
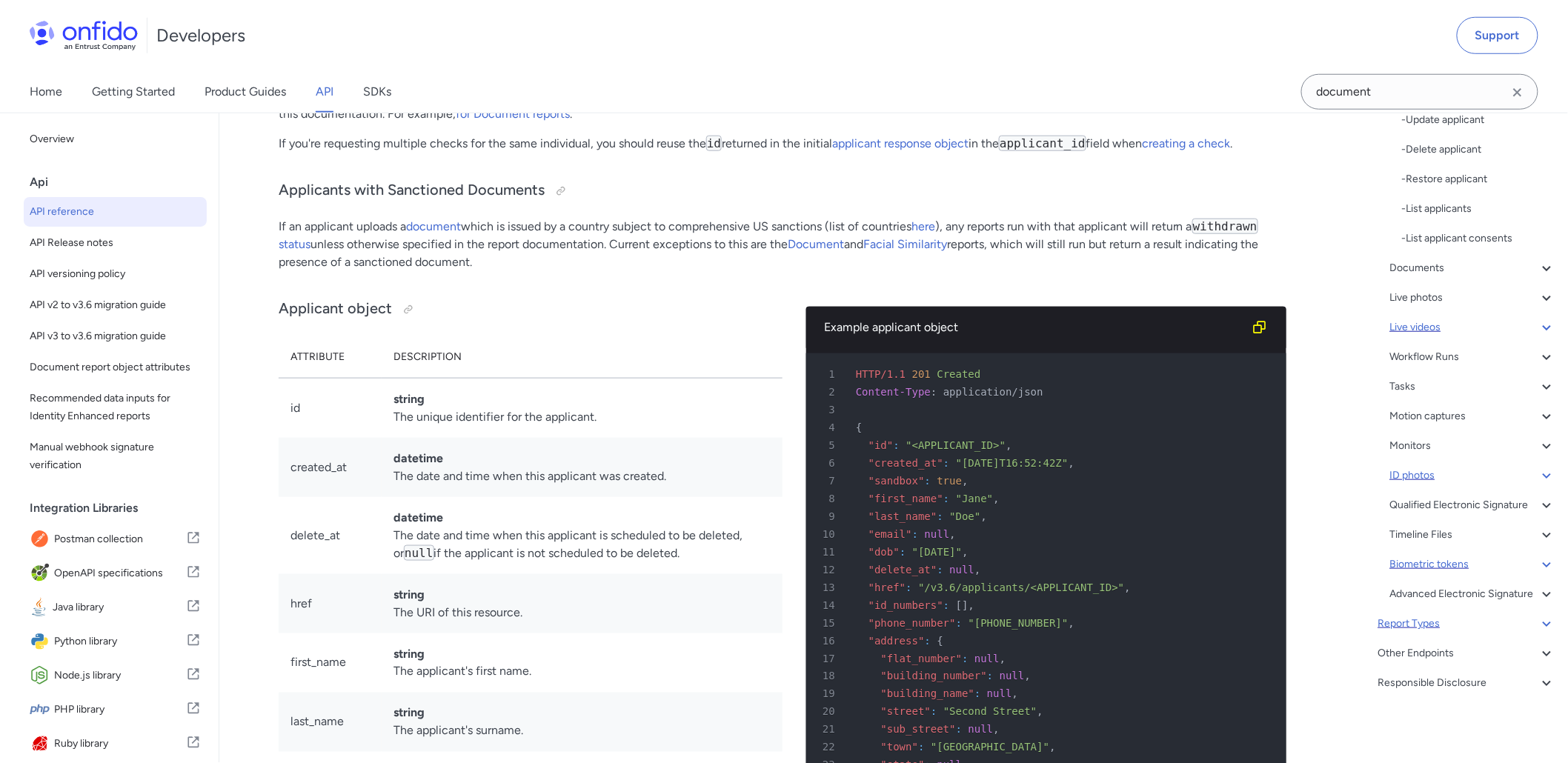
click at [1538, 555] on icon at bounding box center [1546, 564] width 17 height 17
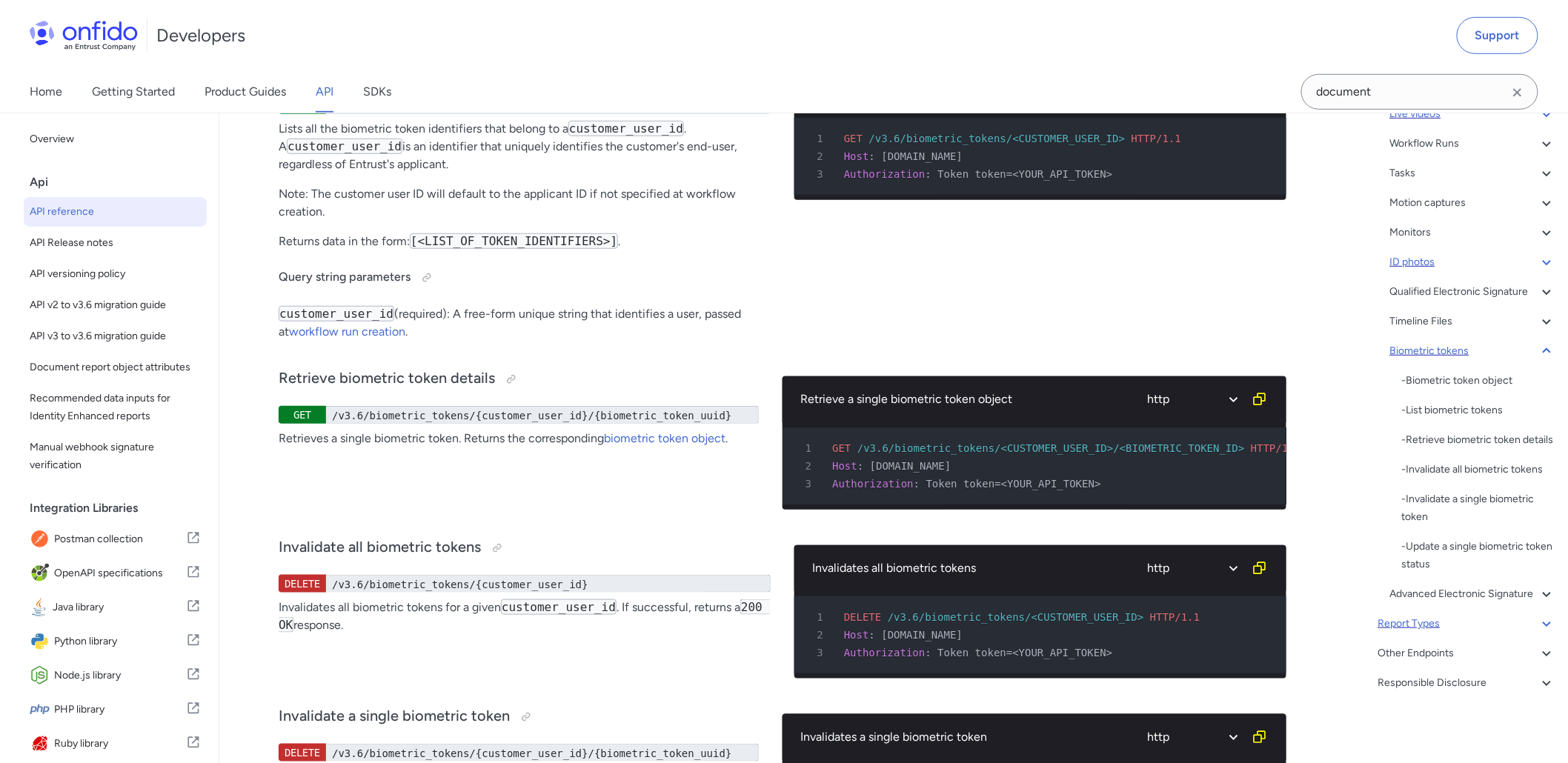
scroll to position [339, 0]
click at [1538, 654] on icon at bounding box center [1546, 654] width 17 height 17
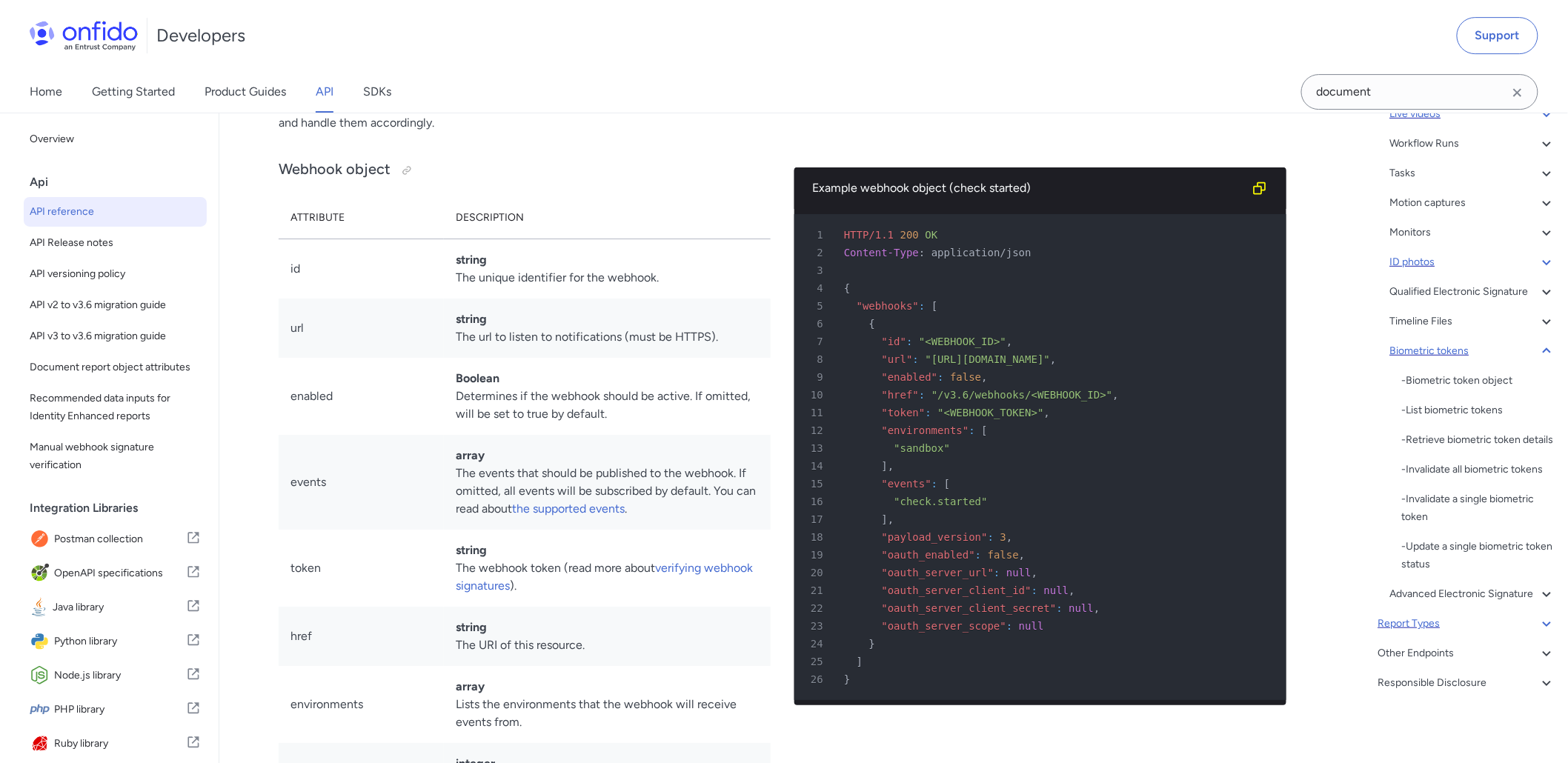
scroll to position [31, 0]
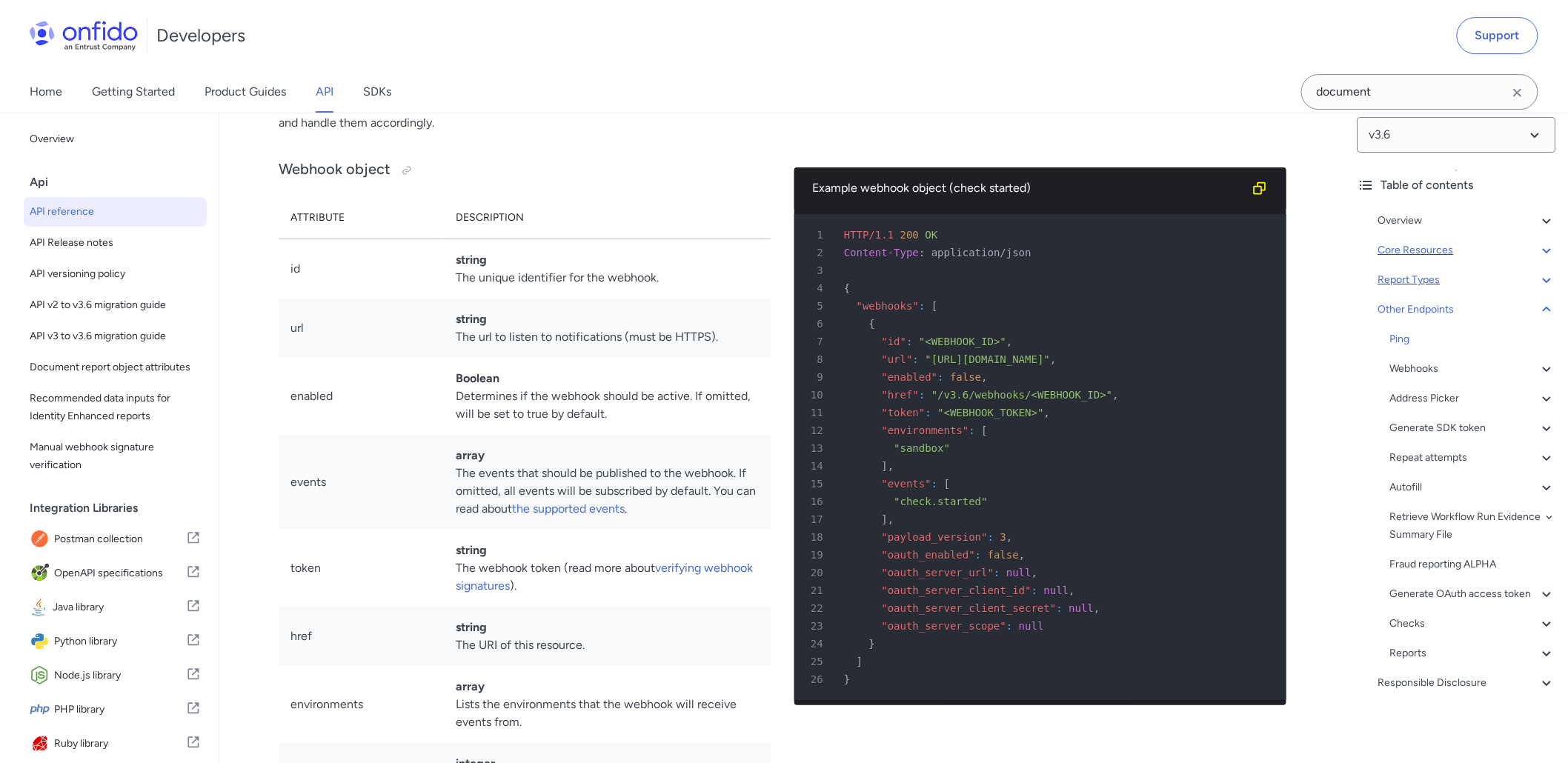
click at [1538, 242] on icon at bounding box center [1546, 250] width 17 height 17
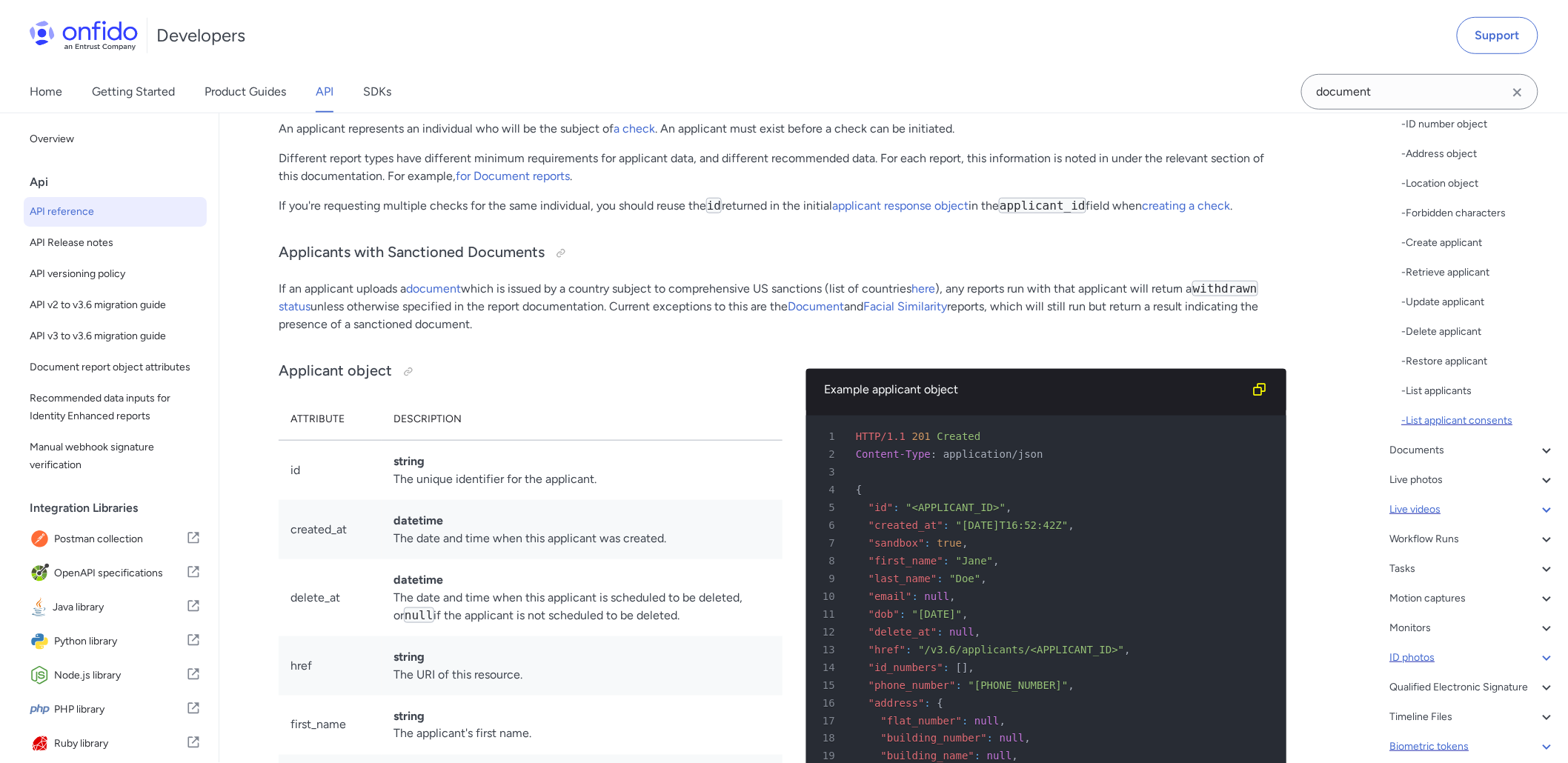
scroll to position [278, 0]
click at [1538, 445] on icon at bounding box center [1546, 448] width 17 height 17
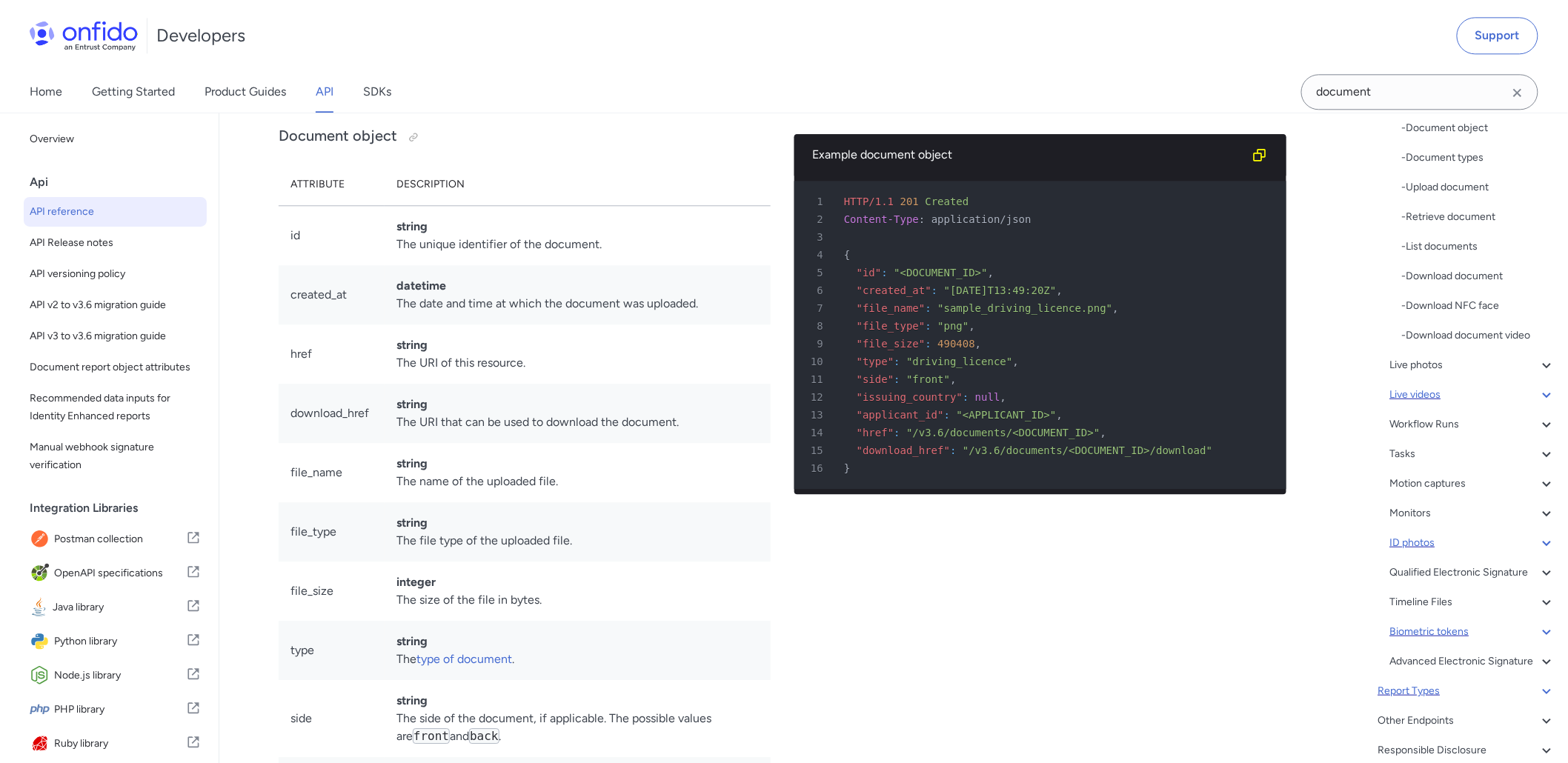
scroll to position [113, 0]
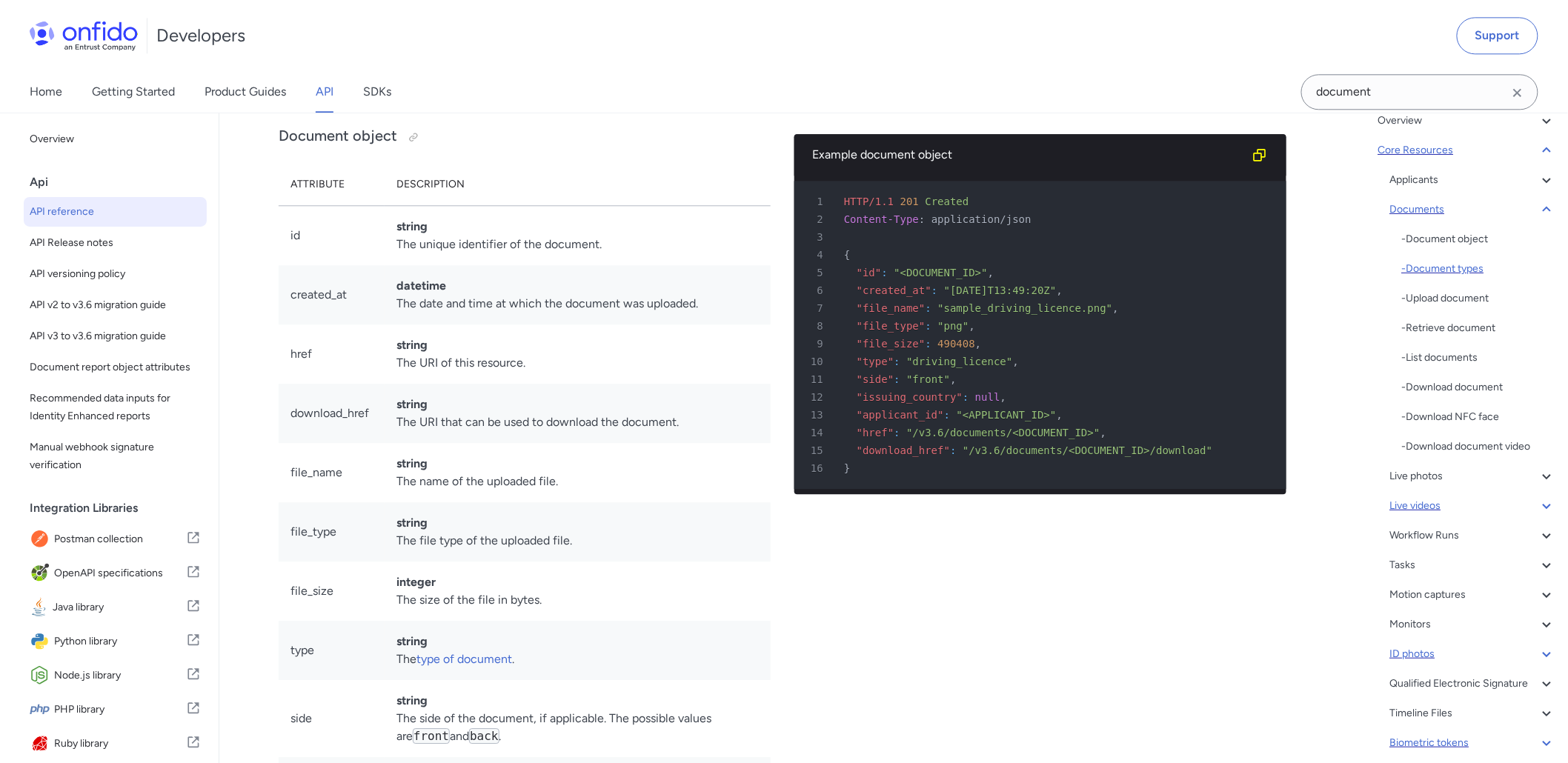
click at [1460, 271] on div "- Document types" at bounding box center [1478, 269] width 154 height 17
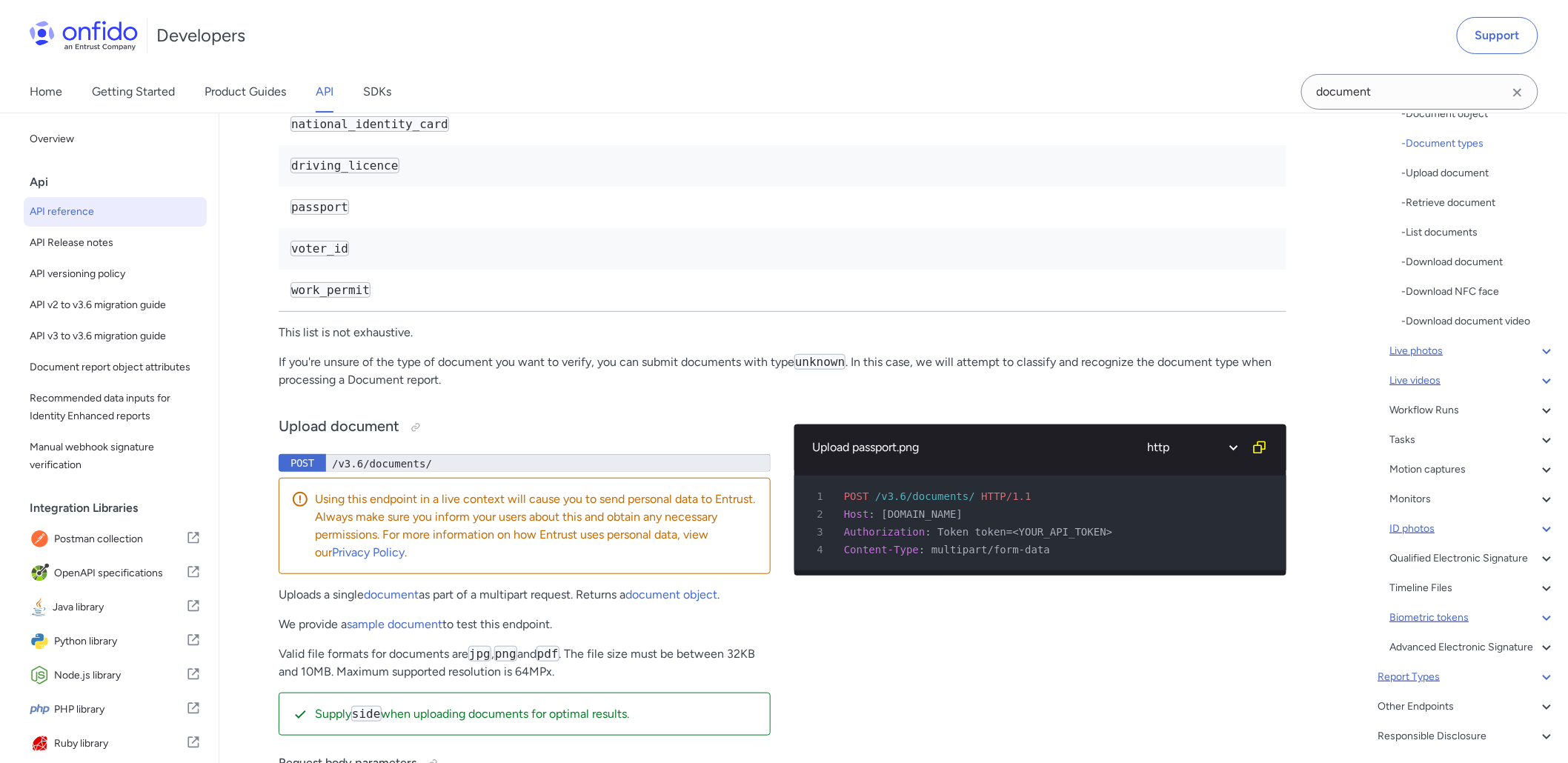
scroll to position [278, 0]
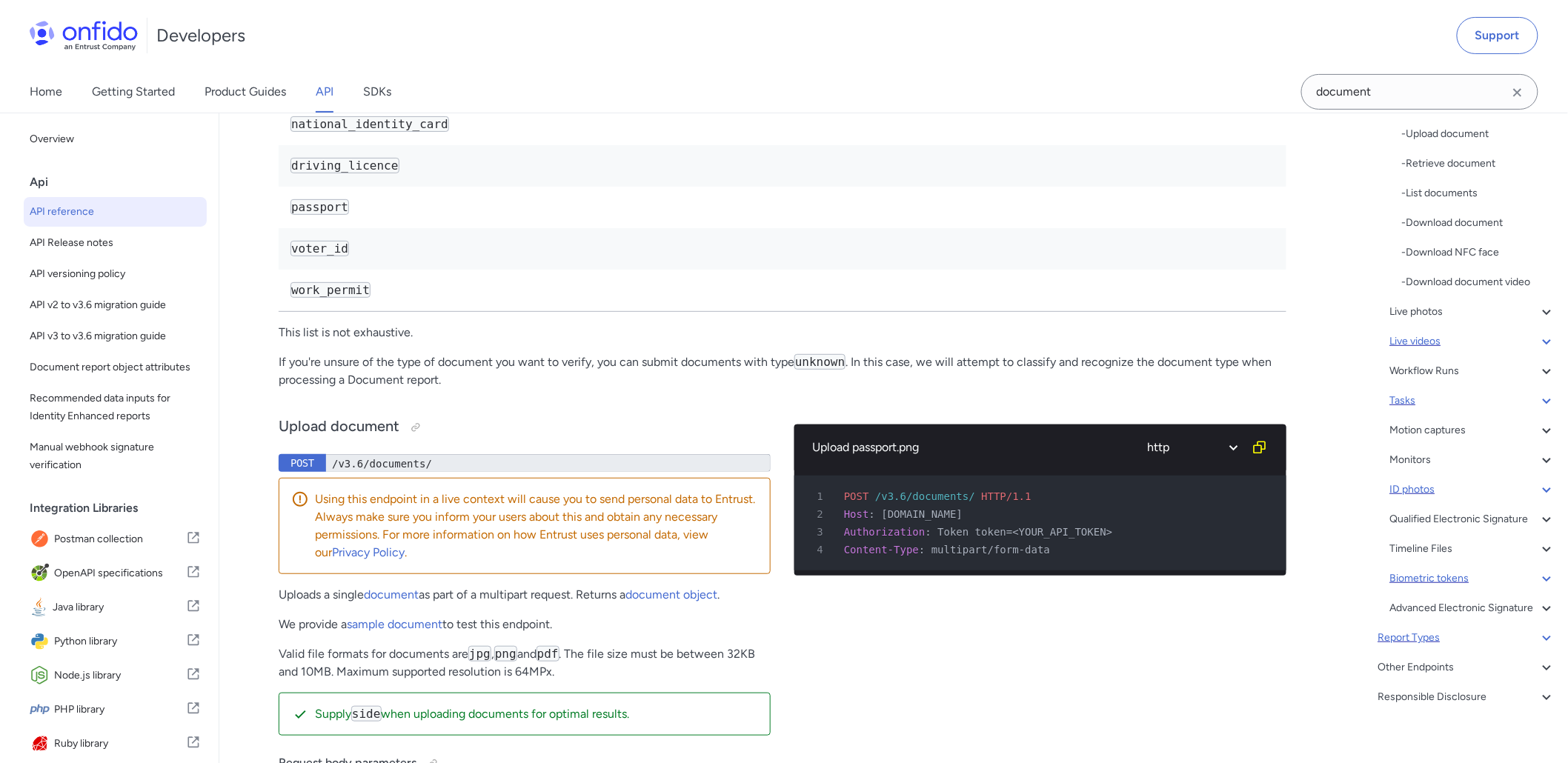
click at [1462, 395] on div "Tasks" at bounding box center [1472, 401] width 166 height 17
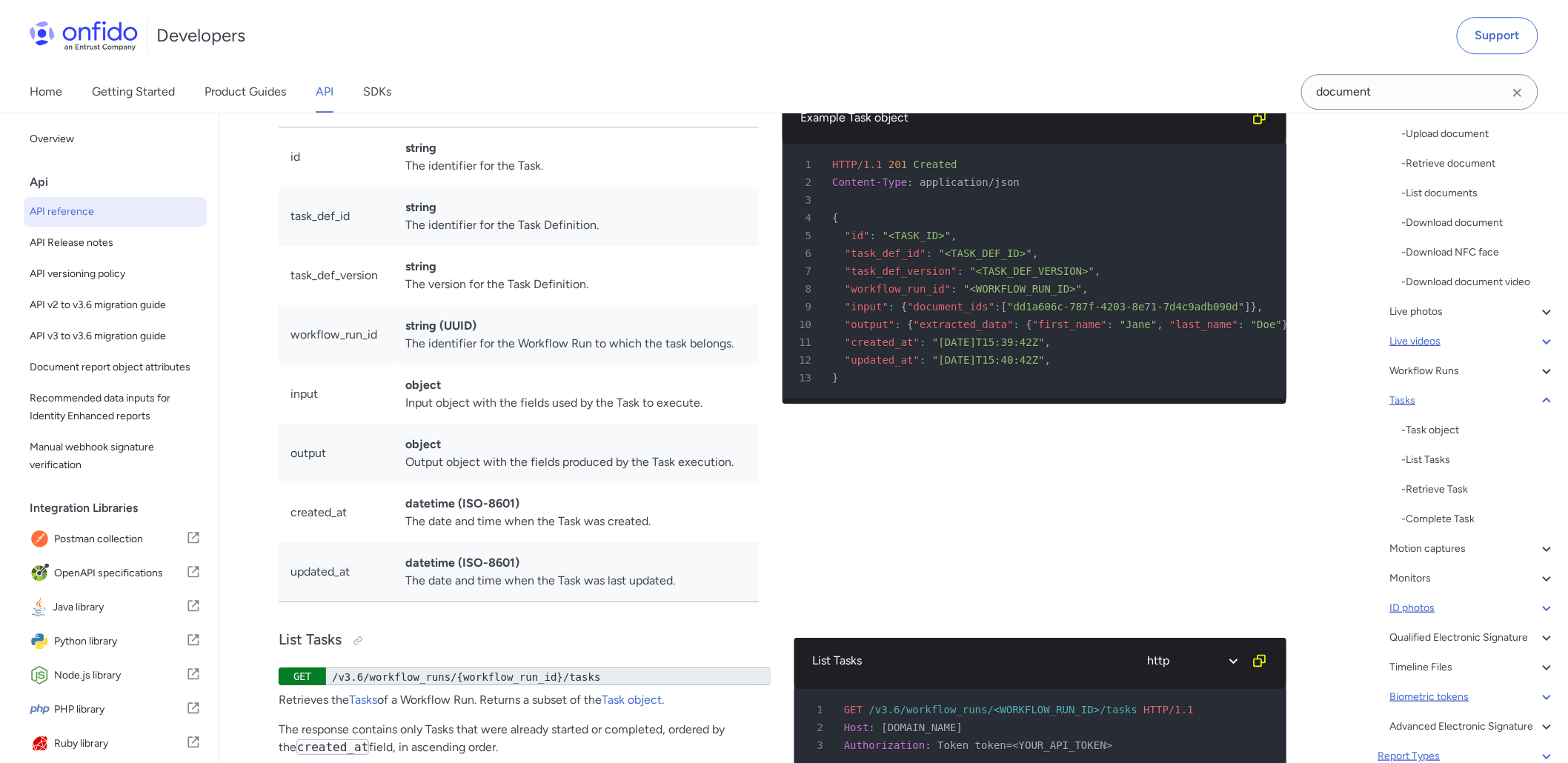
scroll to position [209, 0]
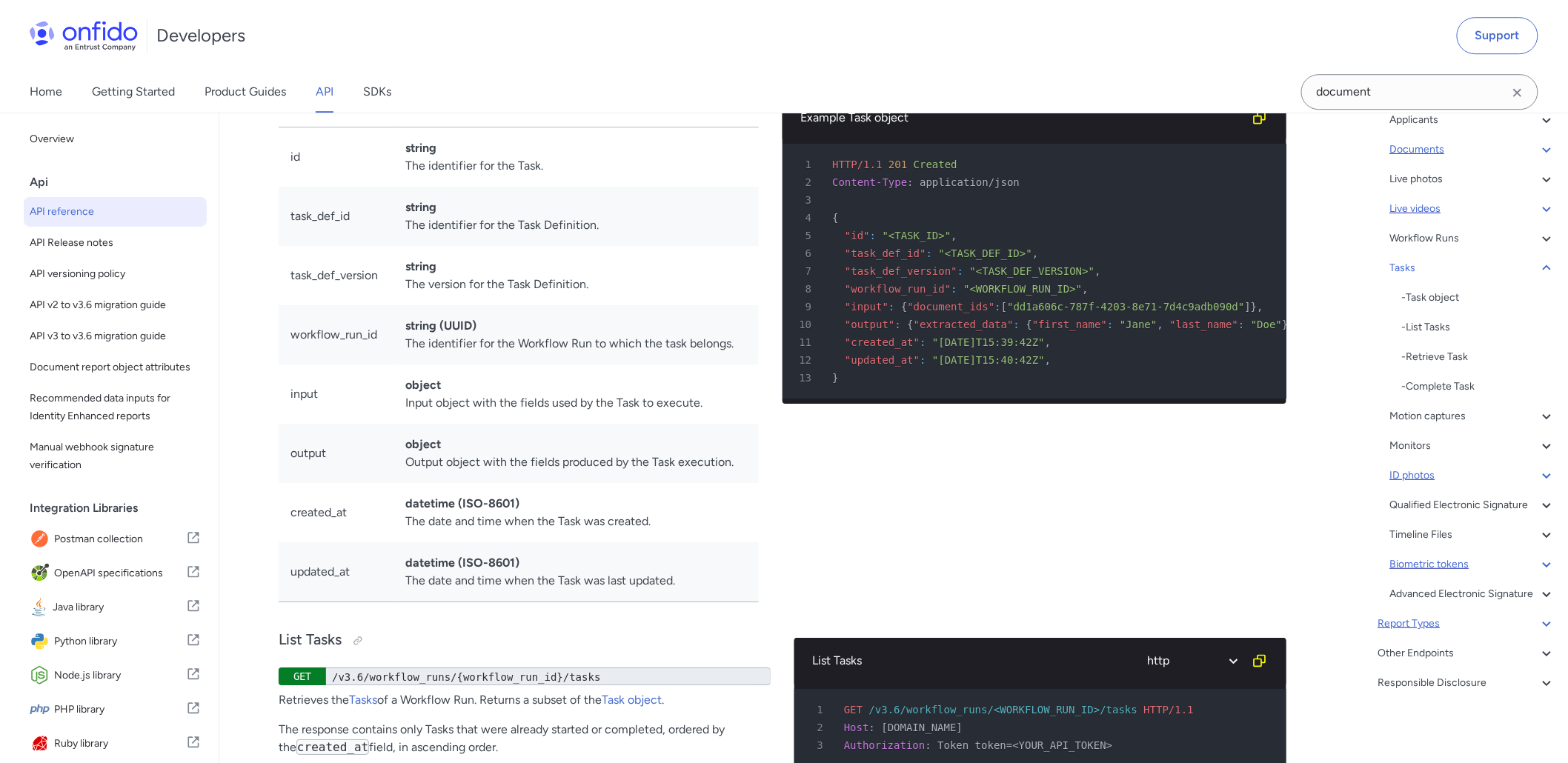
click at [1539, 467] on icon at bounding box center [1546, 475] width 17 height 17
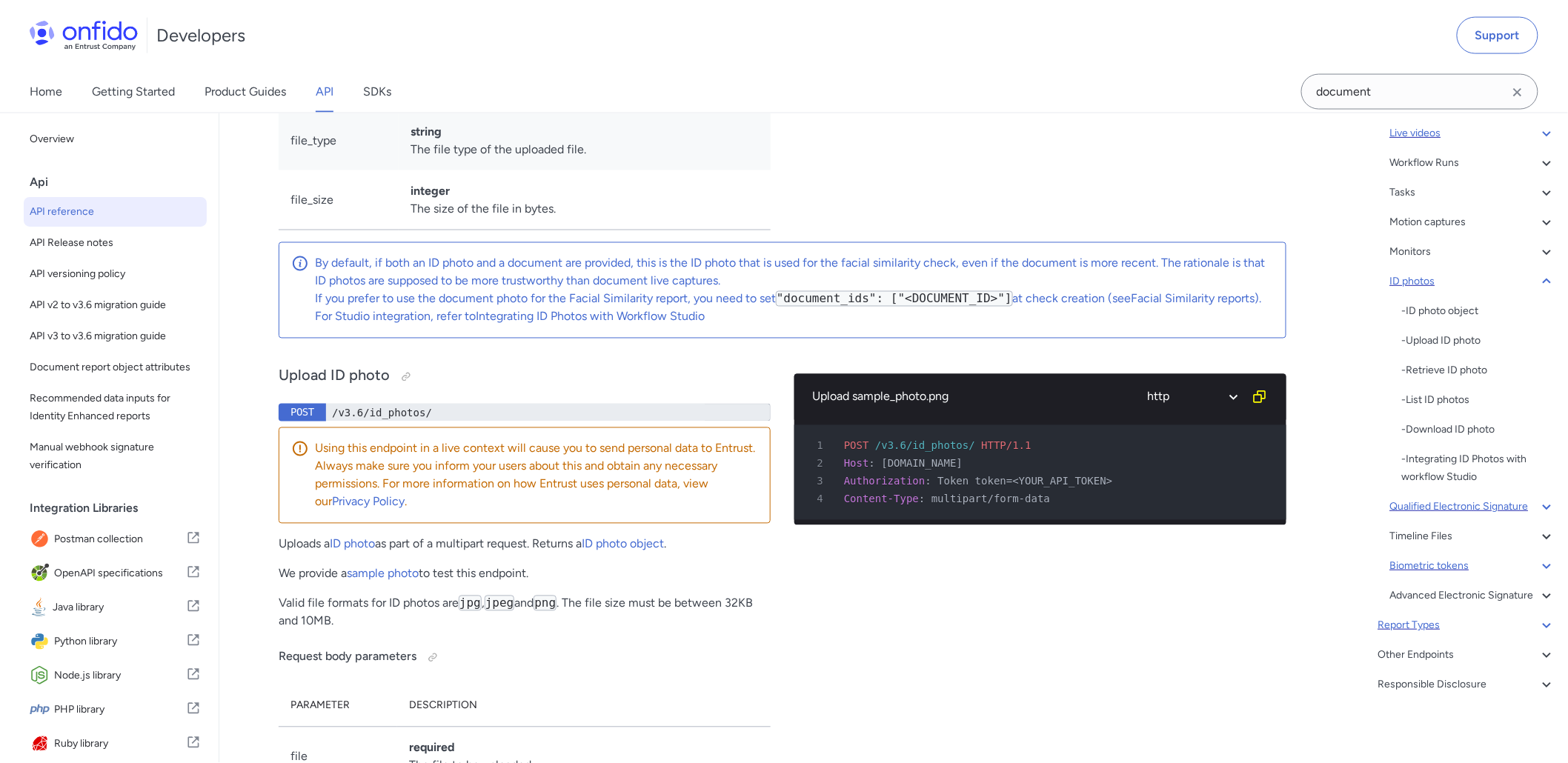
scroll to position [285, 0]
